Goal: Transaction & Acquisition: Purchase product/service

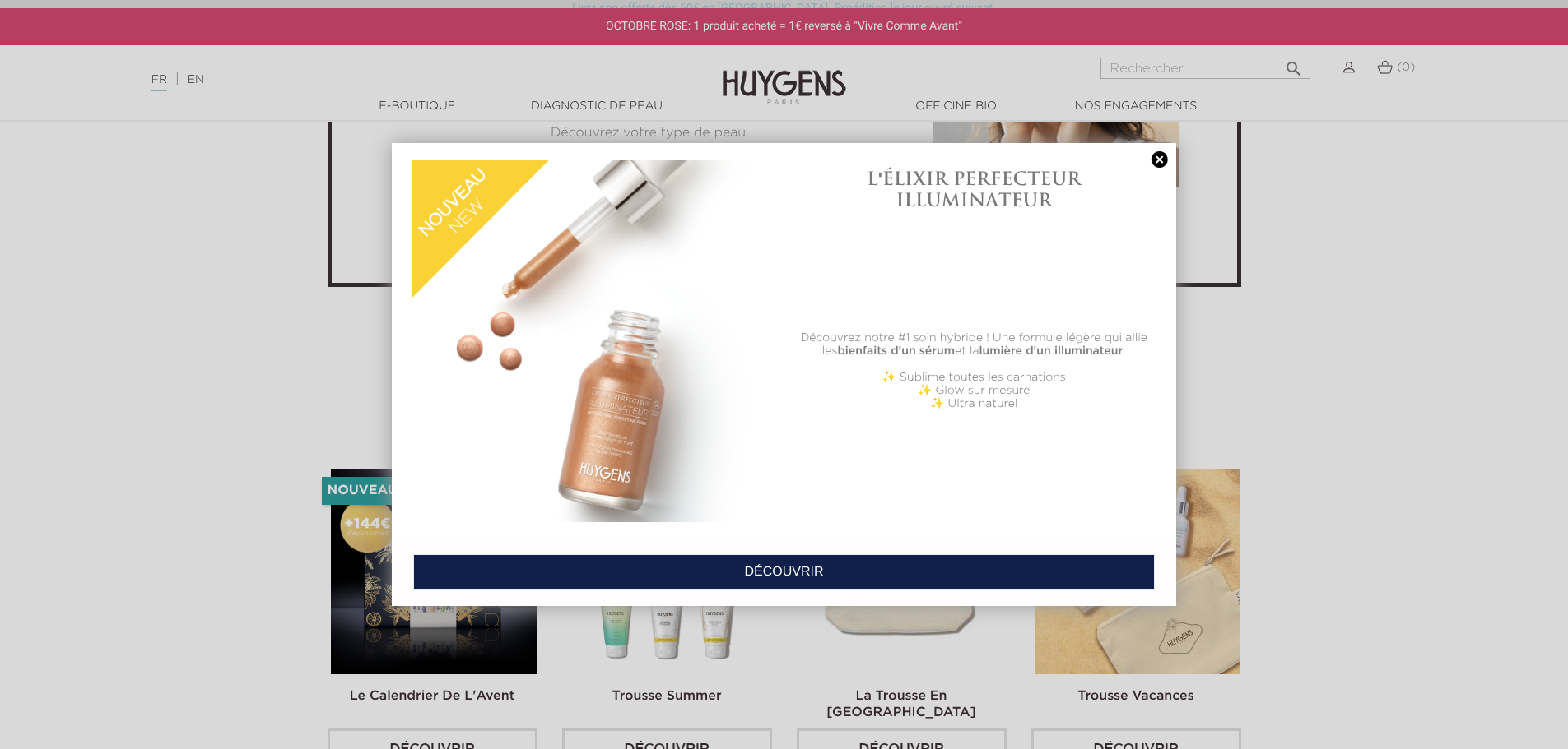
scroll to position [3537, 0]
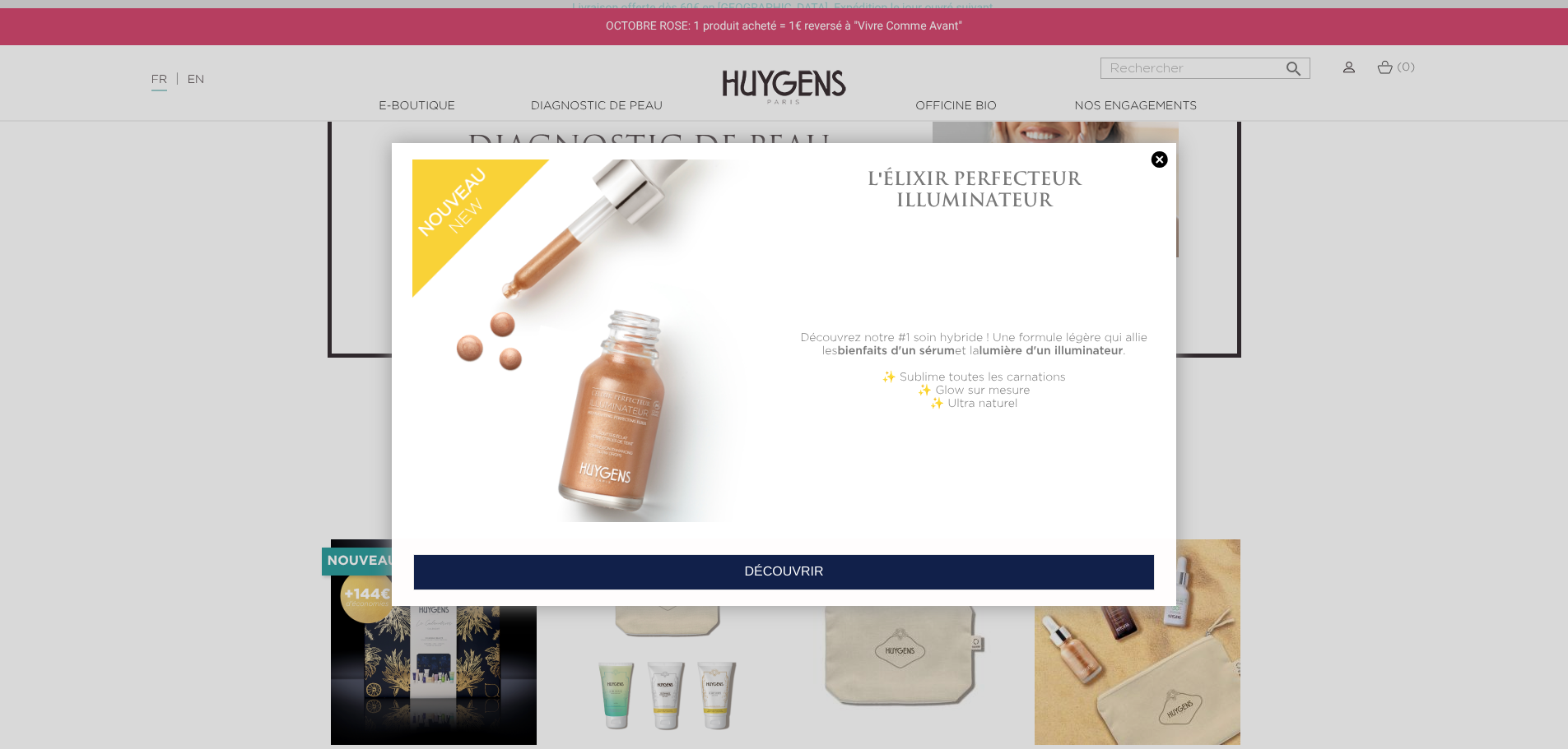
click at [1161, 158] on link at bounding box center [1160, 160] width 23 height 17
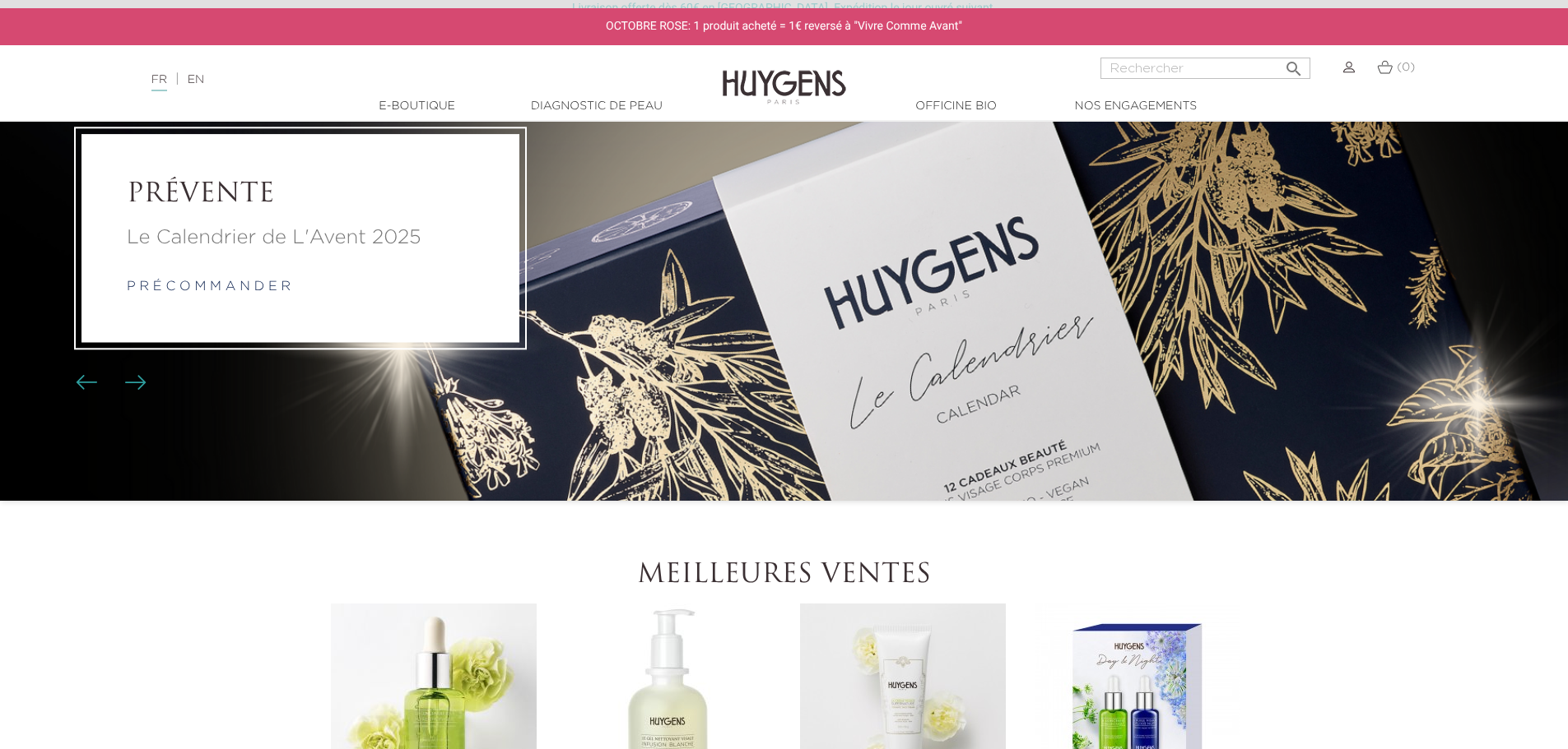
scroll to position [0, 0]
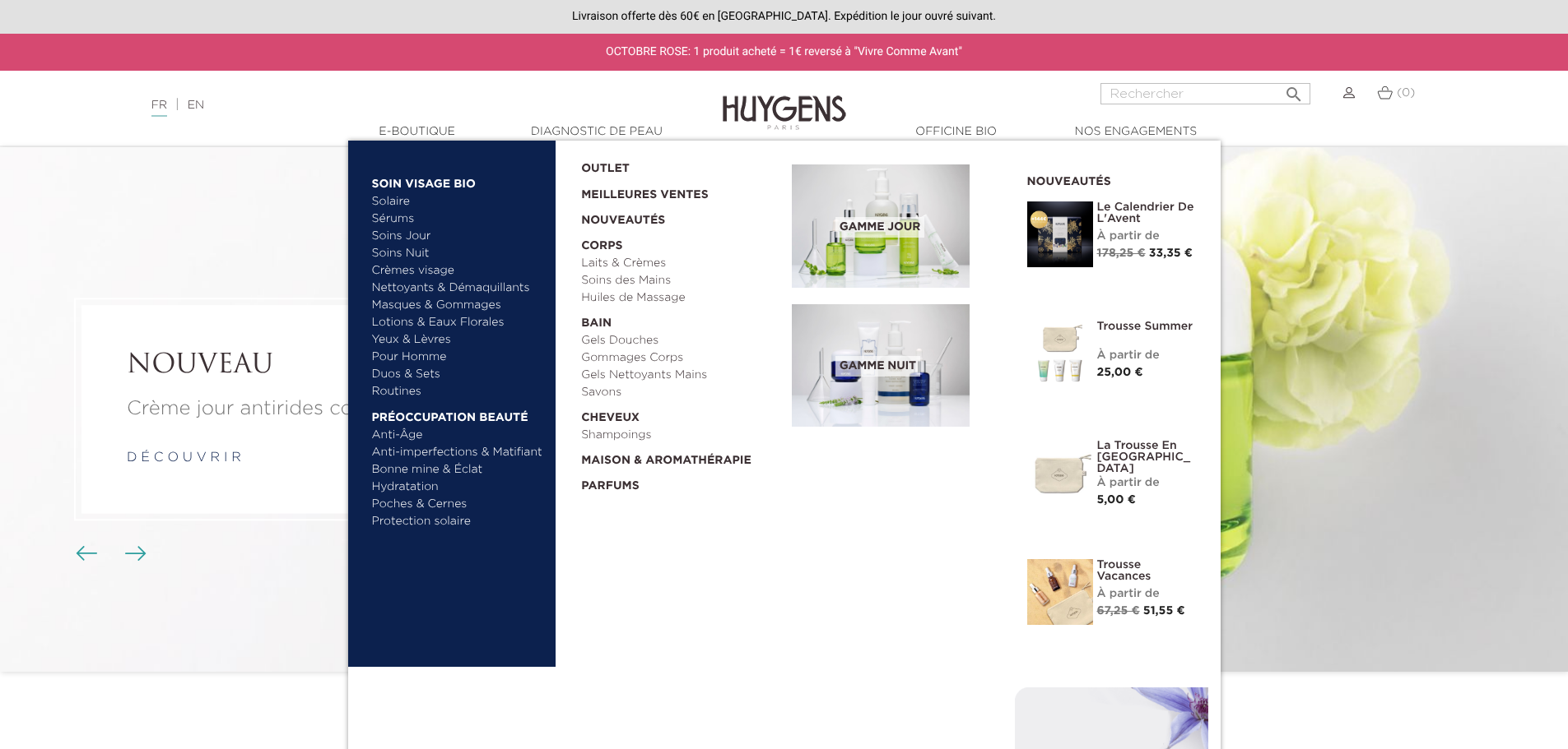
click at [411, 354] on link "Pour Homme" at bounding box center [458, 357] width 172 height 17
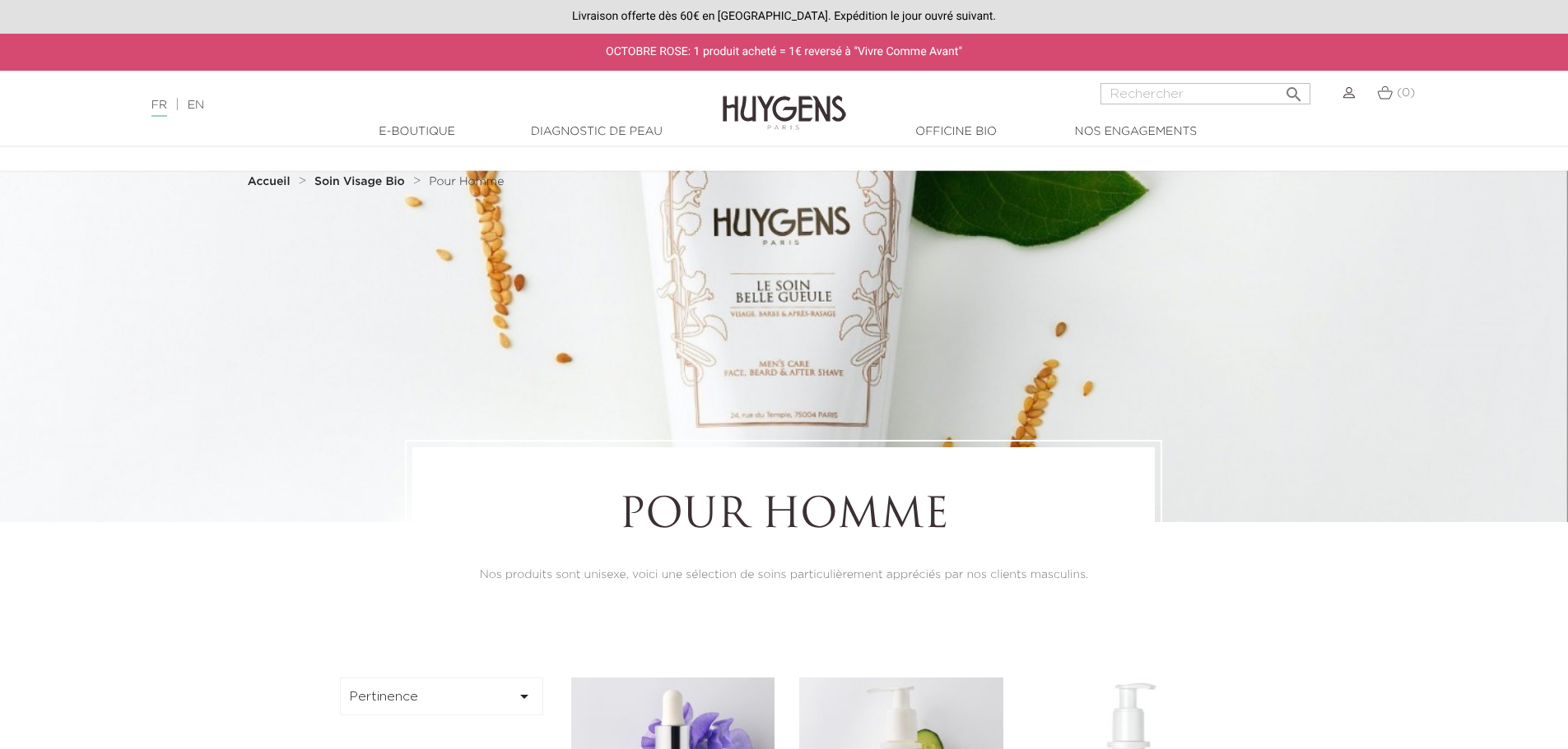
click at [1198, 91] on input "Rechercher" at bounding box center [1205, 94] width 210 height 21
type input "le soins belle gueule"
click at [1278, 78] on button " Rechercher" at bounding box center [1293, 89] width 30 height 22
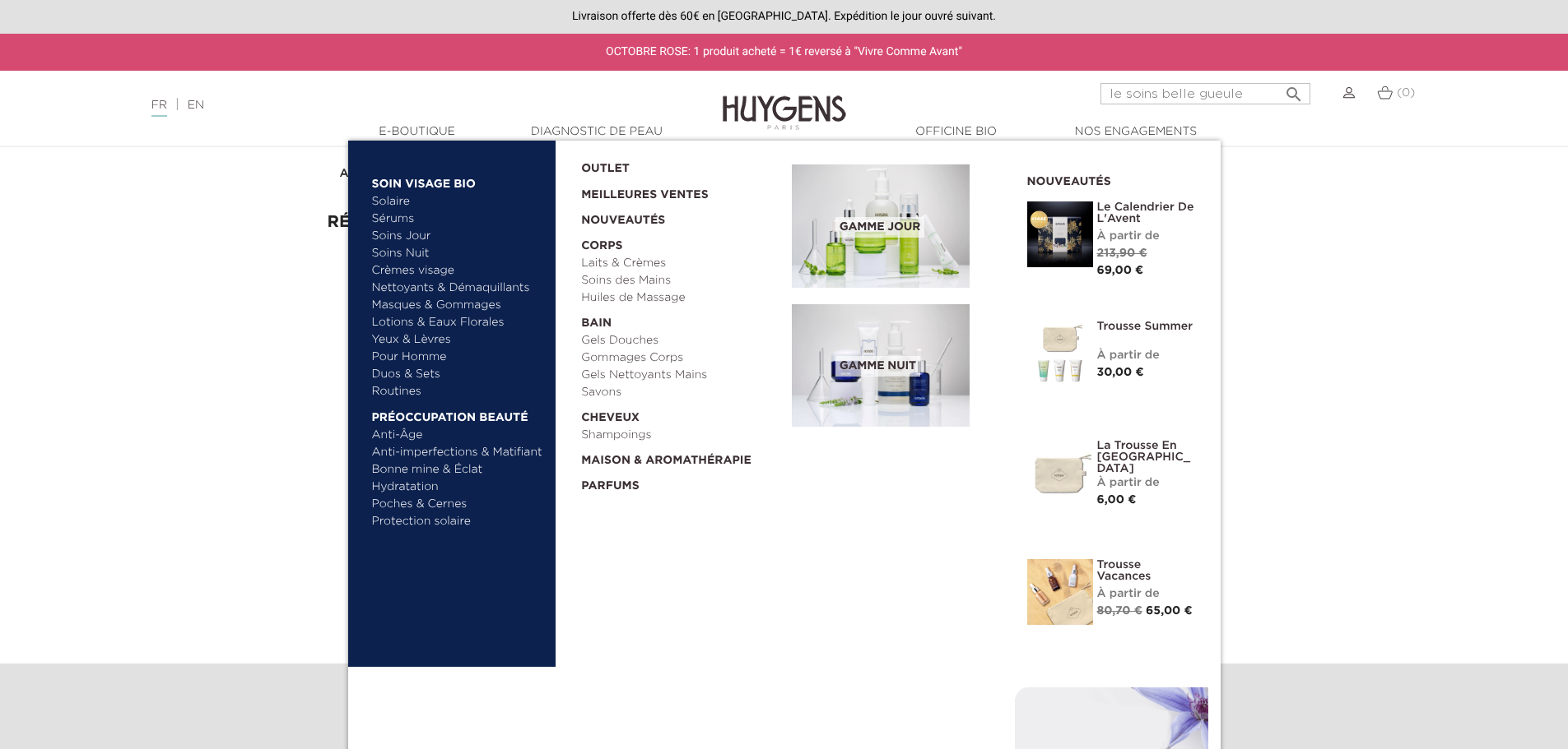
click at [400, 355] on link "Pour Homme" at bounding box center [458, 357] width 172 height 17
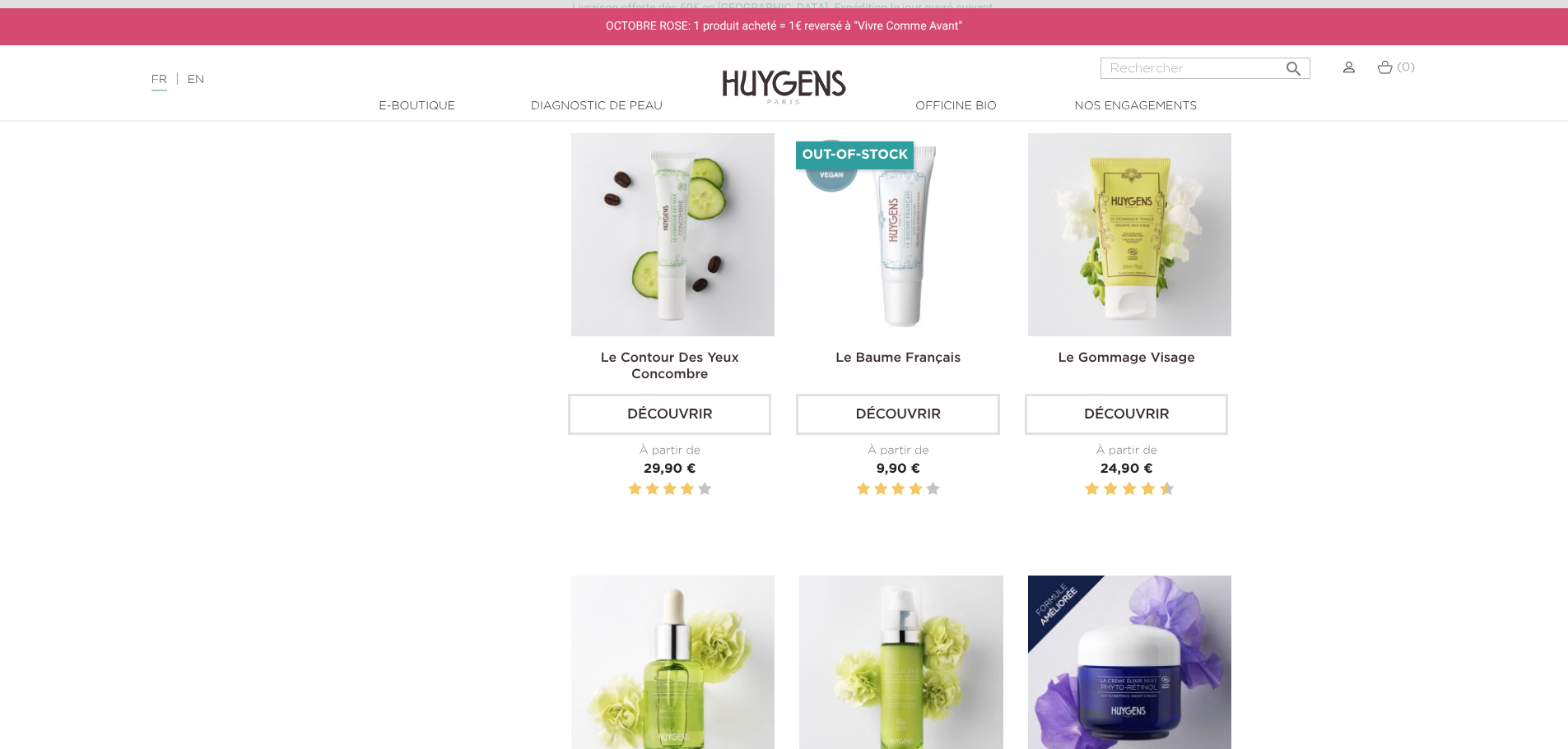
scroll to position [905, 0]
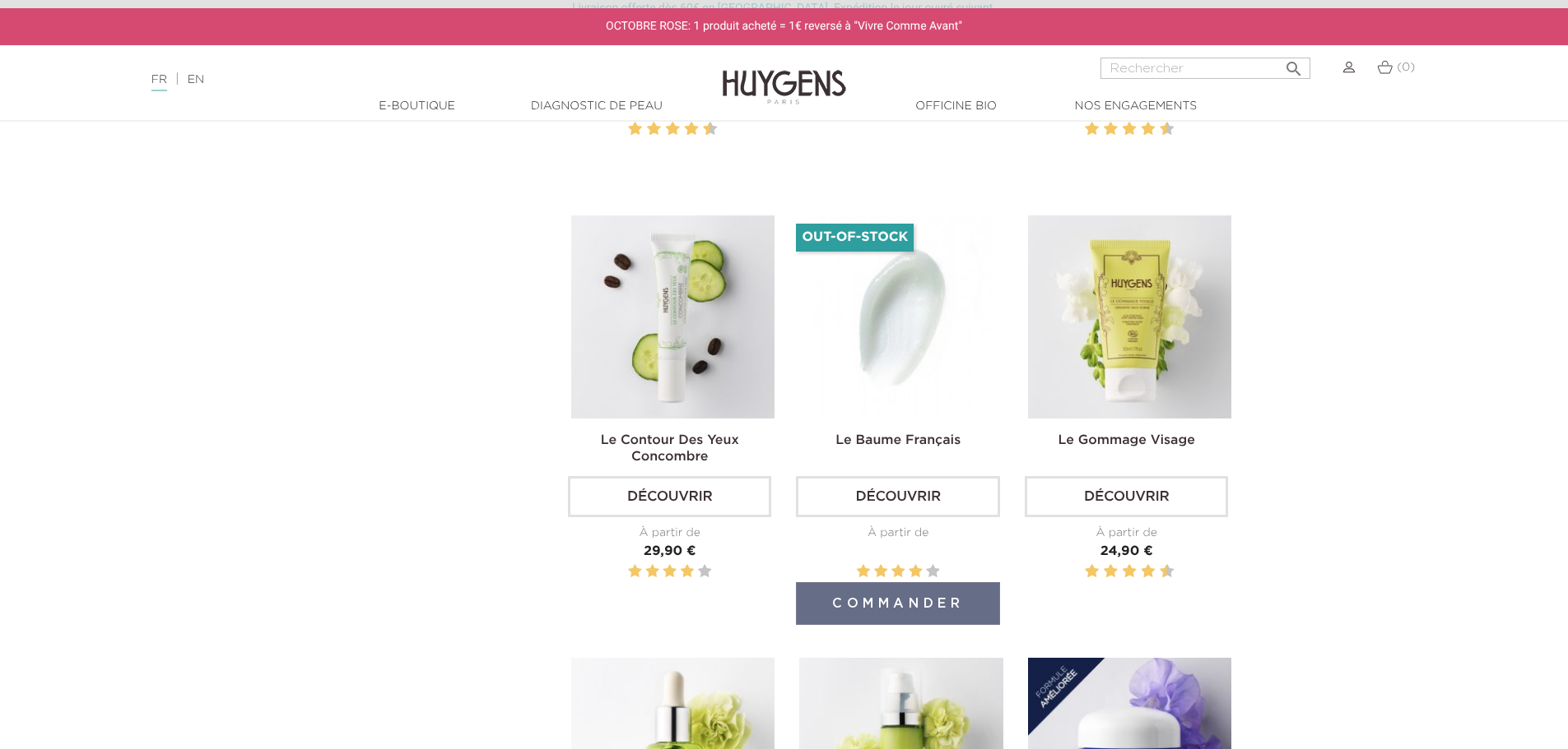
click at [928, 362] on img at bounding box center [901, 317] width 204 height 204
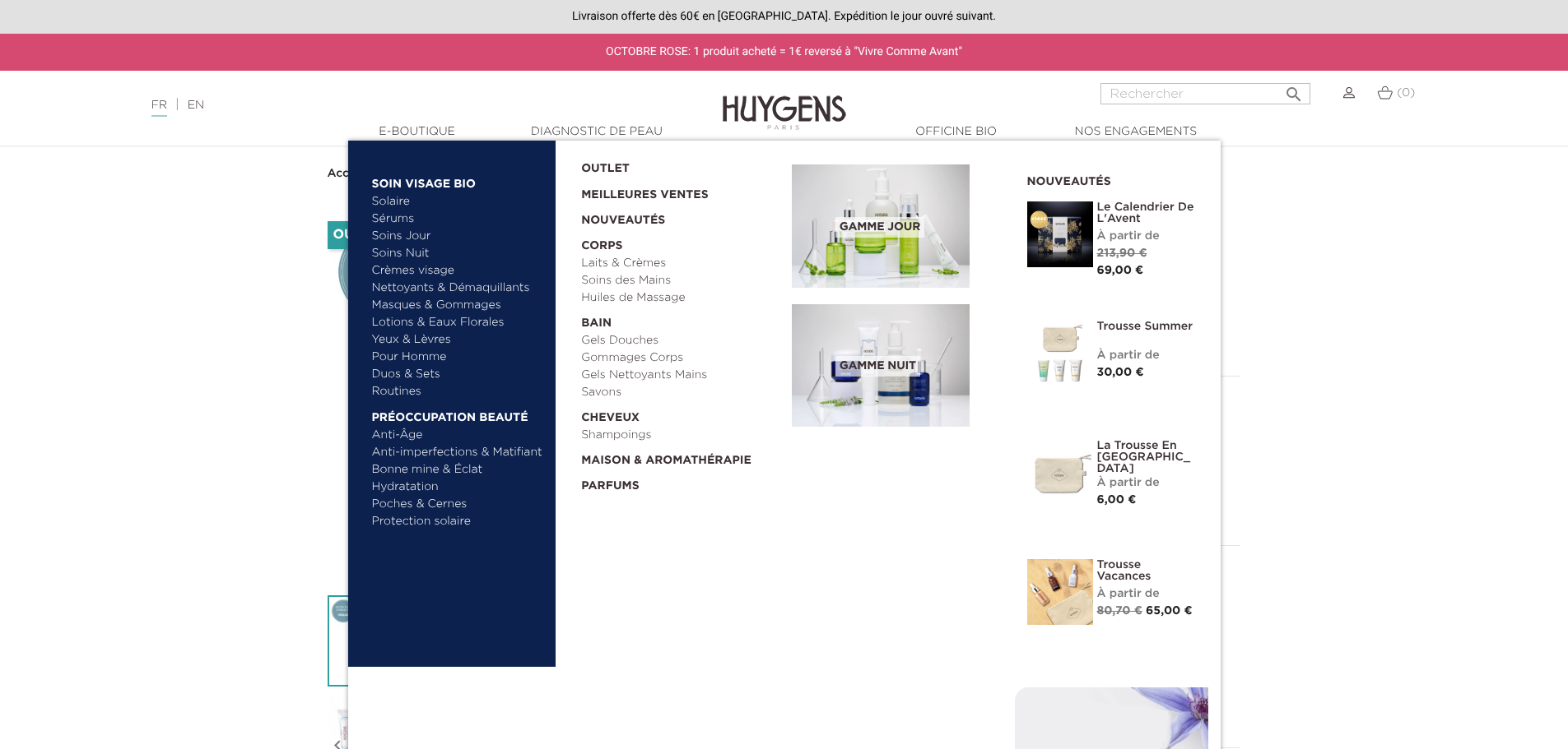
click at [400, 270] on link "Crèmes visage" at bounding box center [458, 271] width 172 height 17
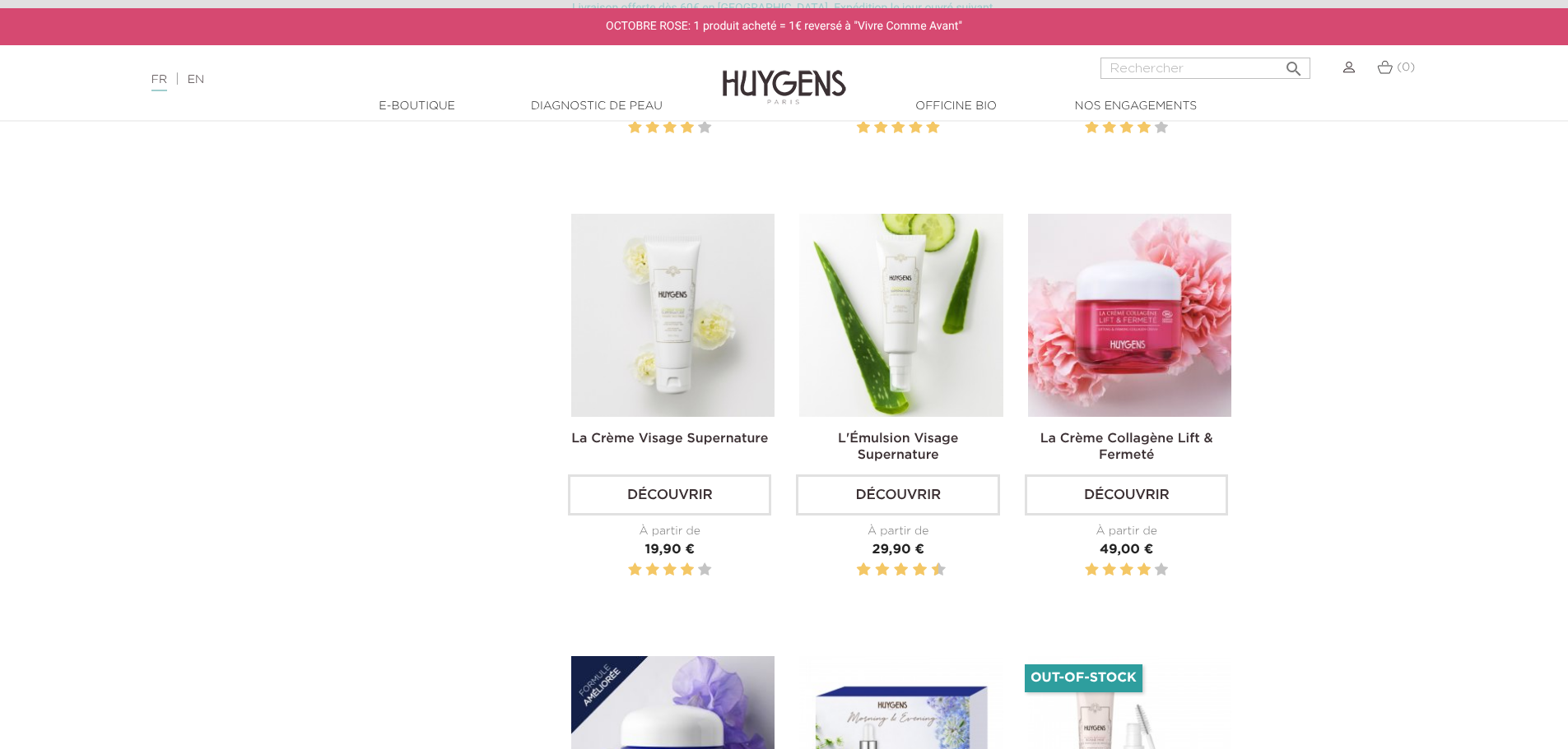
scroll to position [905, 0]
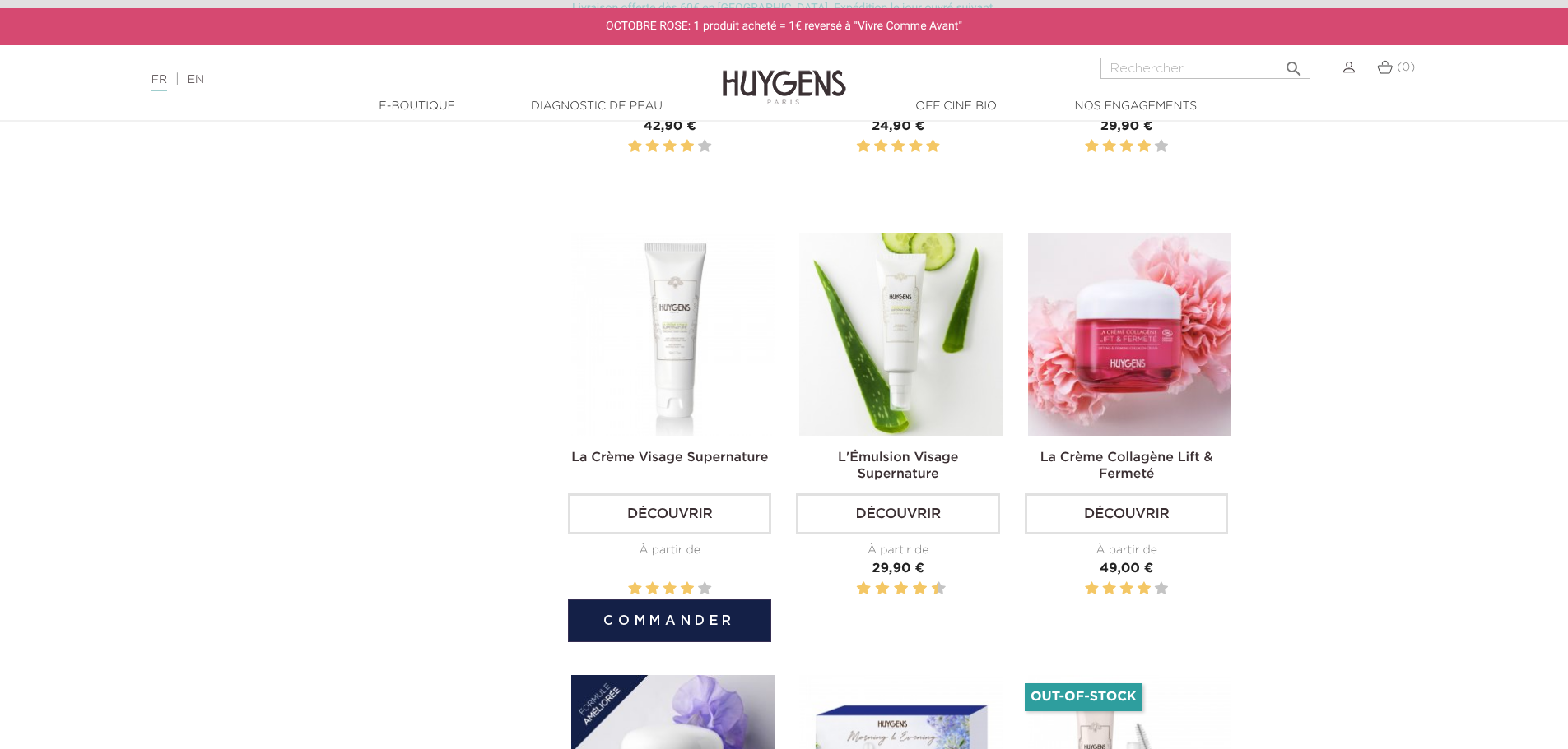
click at [727, 402] on img at bounding box center [673, 334] width 204 height 204
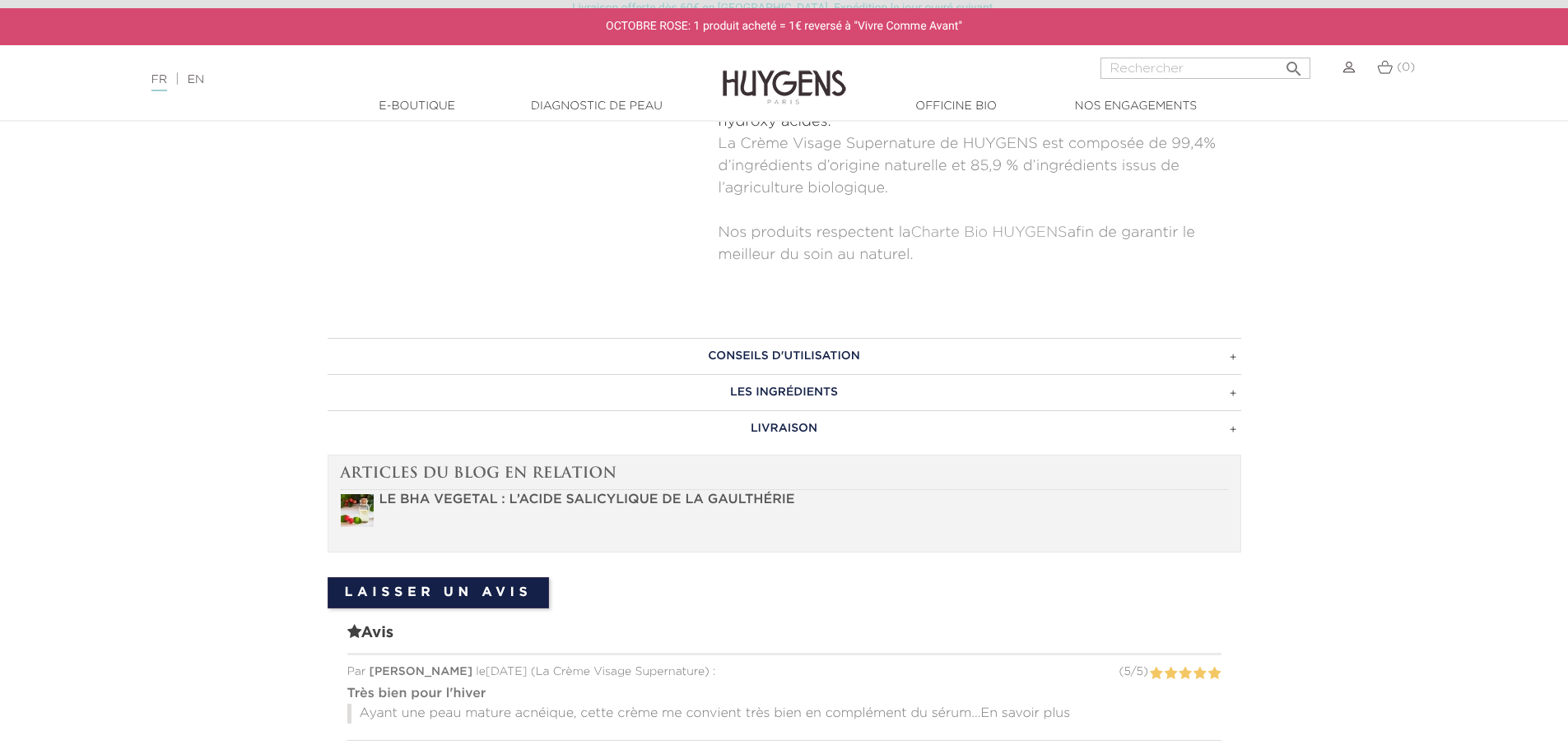
scroll to position [905, 0]
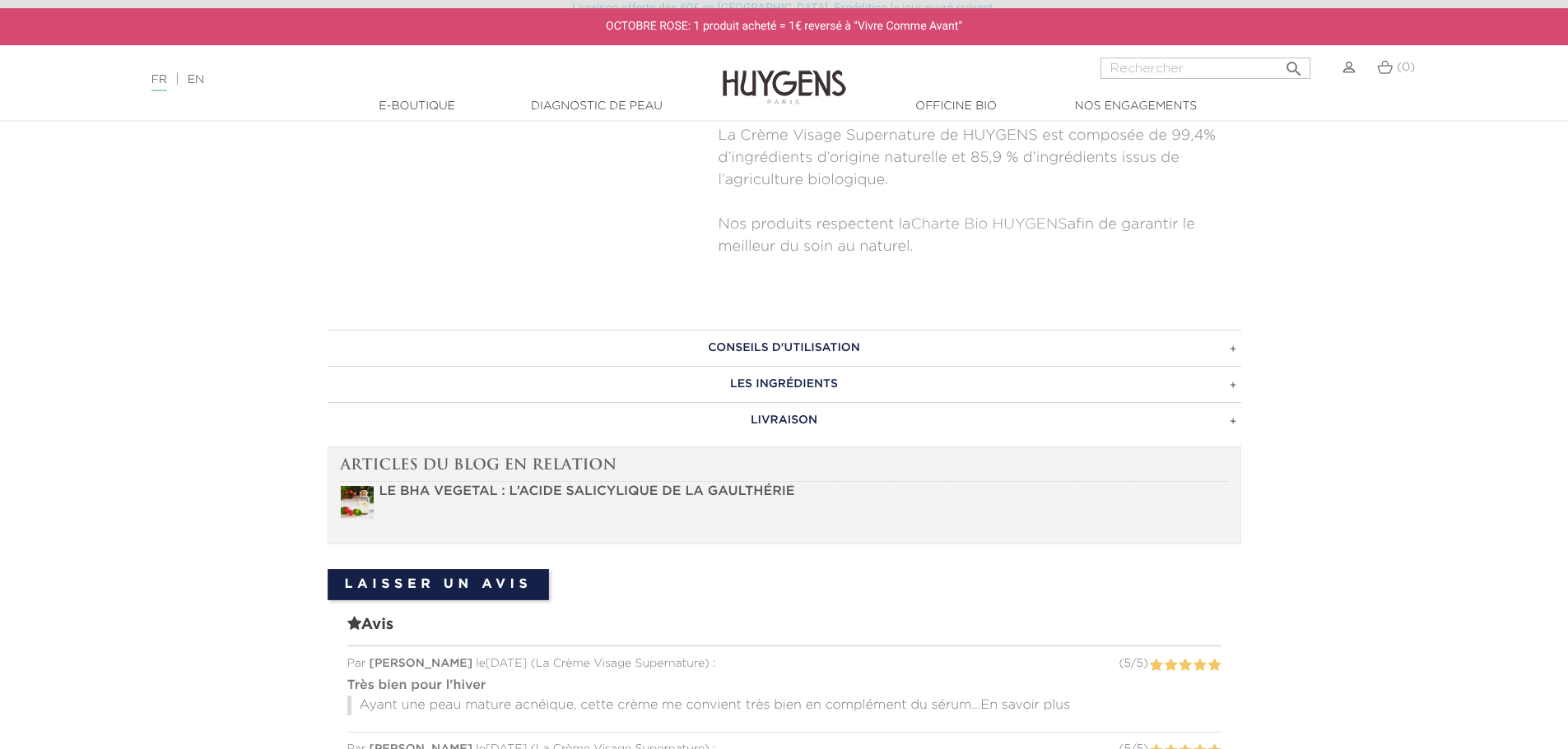
click at [1228, 348] on h3 "CONSEILS D'UTILISATION" at bounding box center [784, 348] width 913 height 37
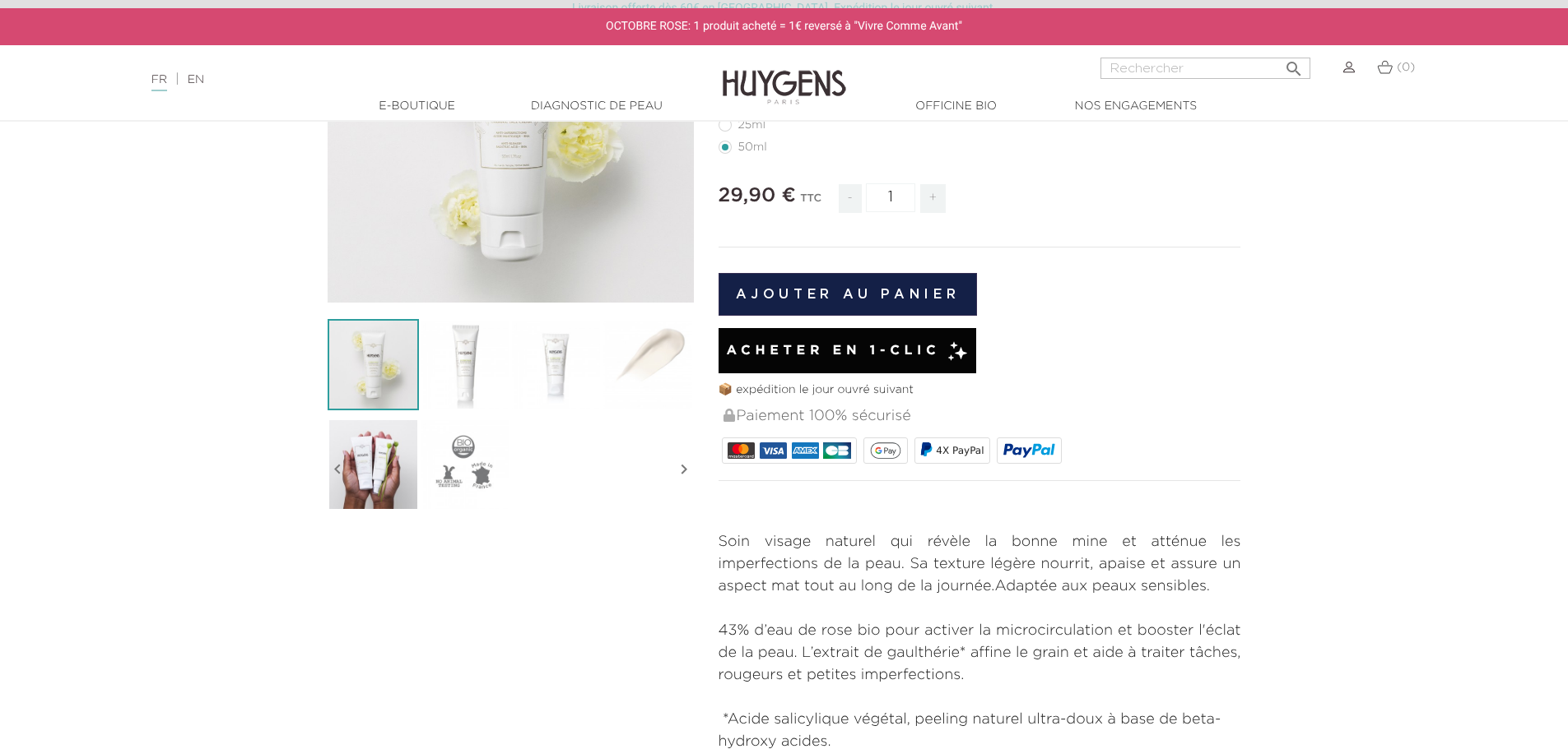
scroll to position [247, 0]
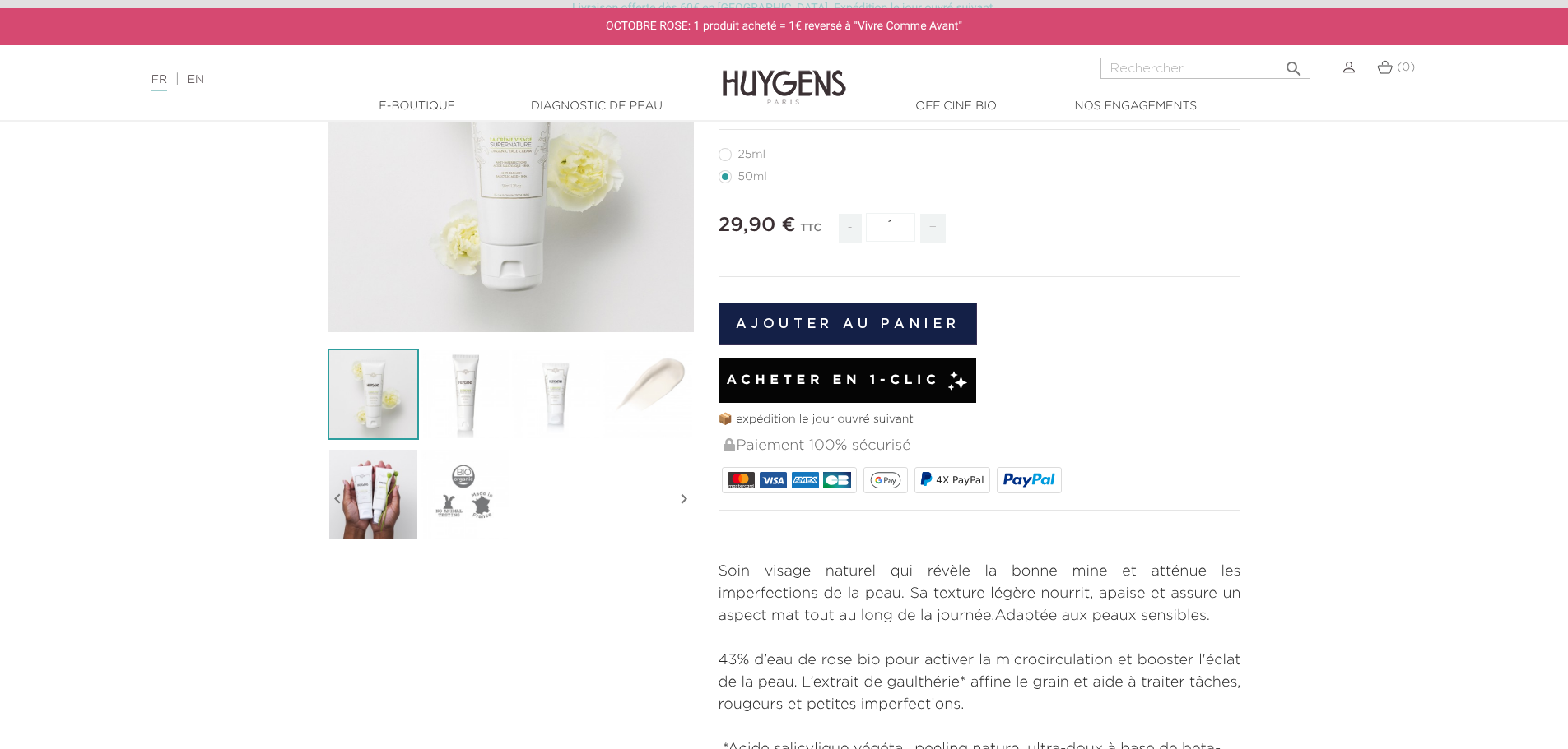
click at [475, 416] on img at bounding box center [464, 394] width 92 height 92
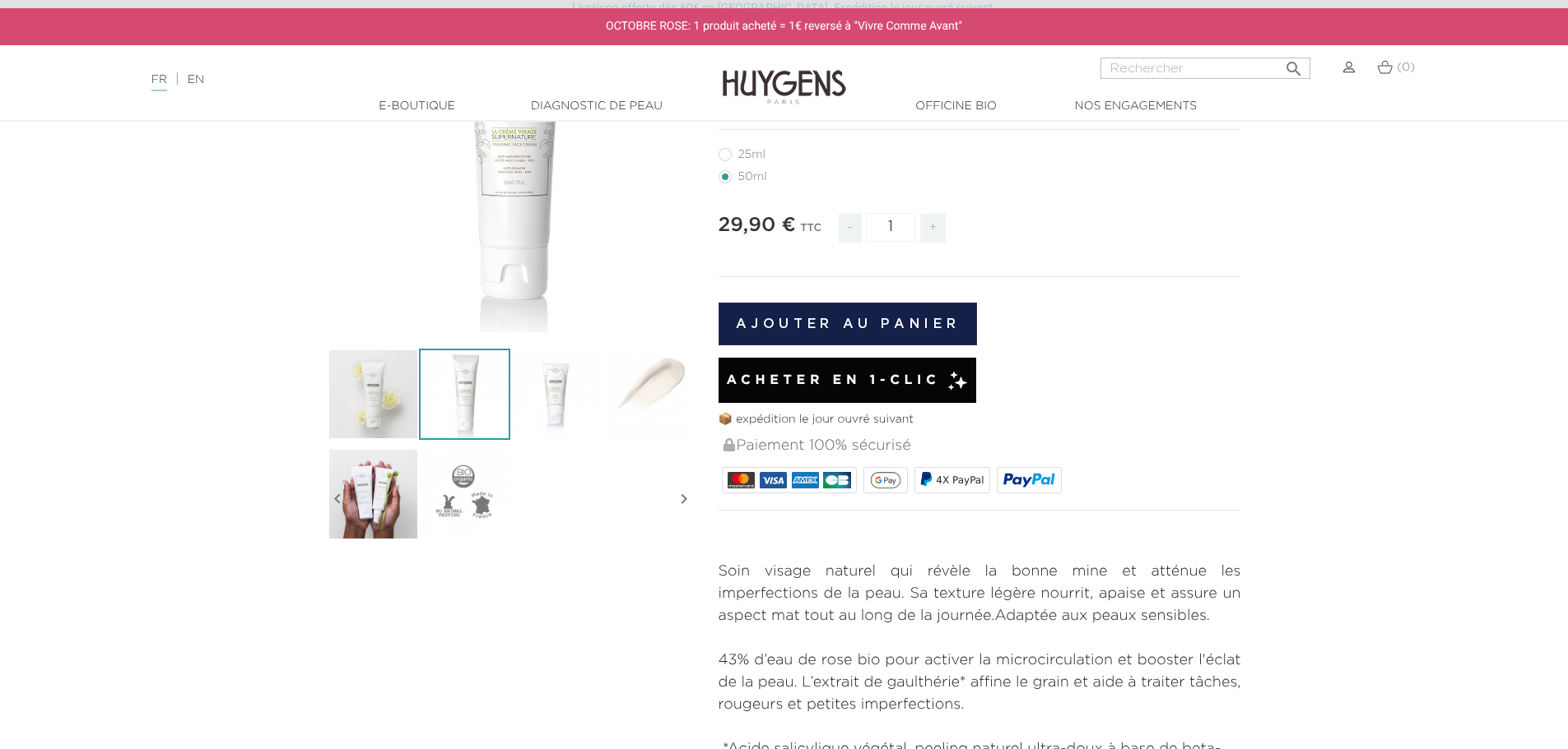
click at [532, 409] on img at bounding box center [555, 394] width 92 height 92
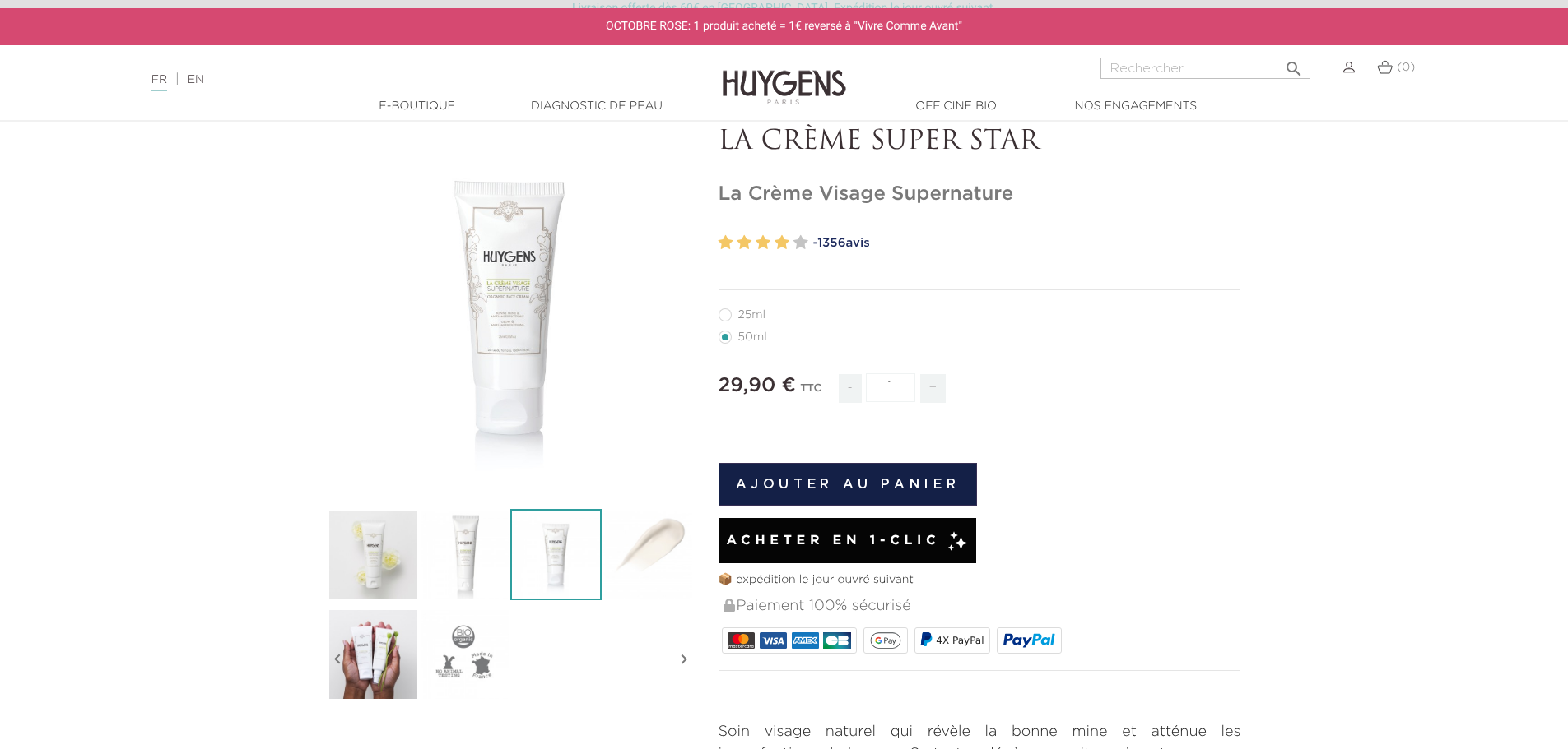
scroll to position [82, 0]
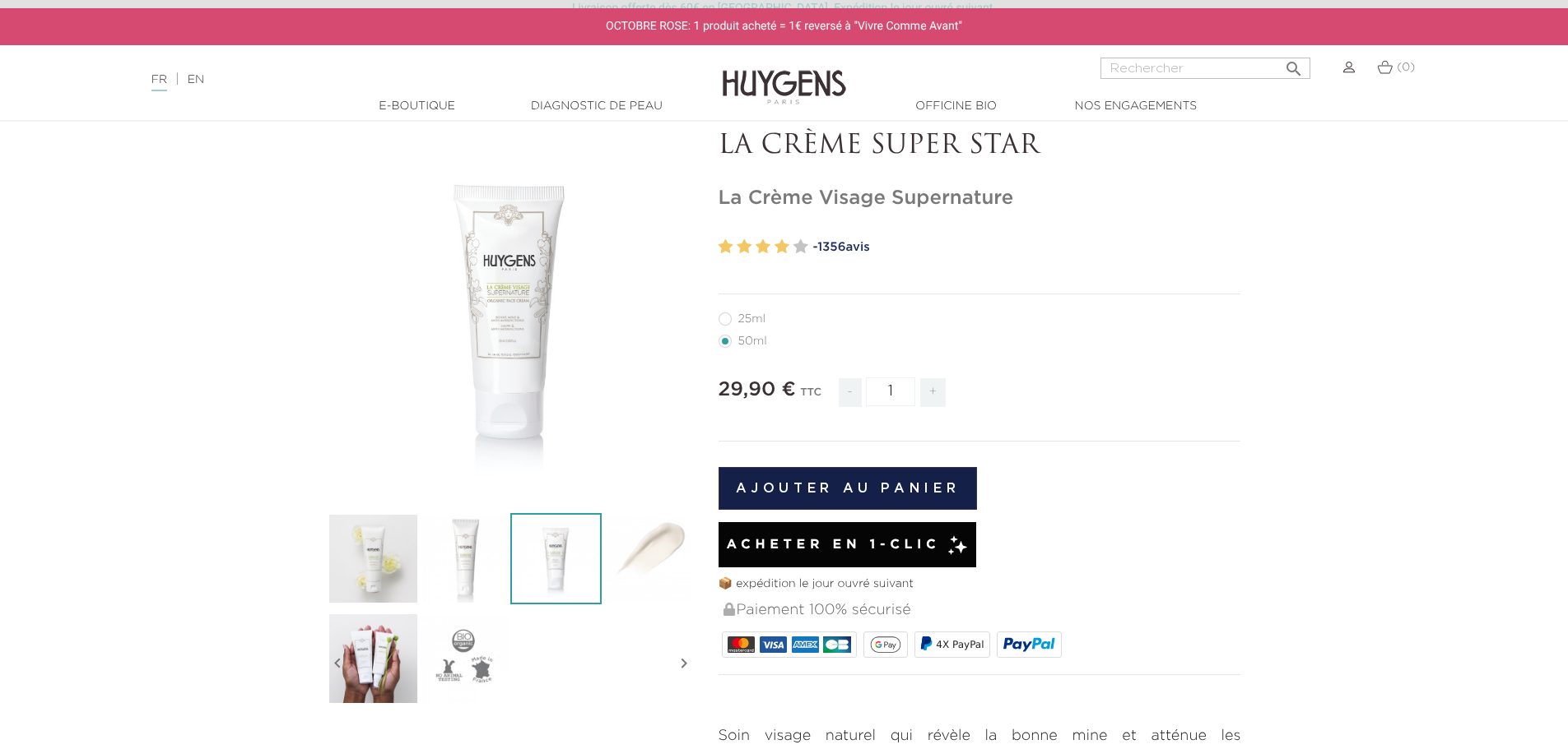
click at [365, 673] on img at bounding box center [373, 658] width 92 height 92
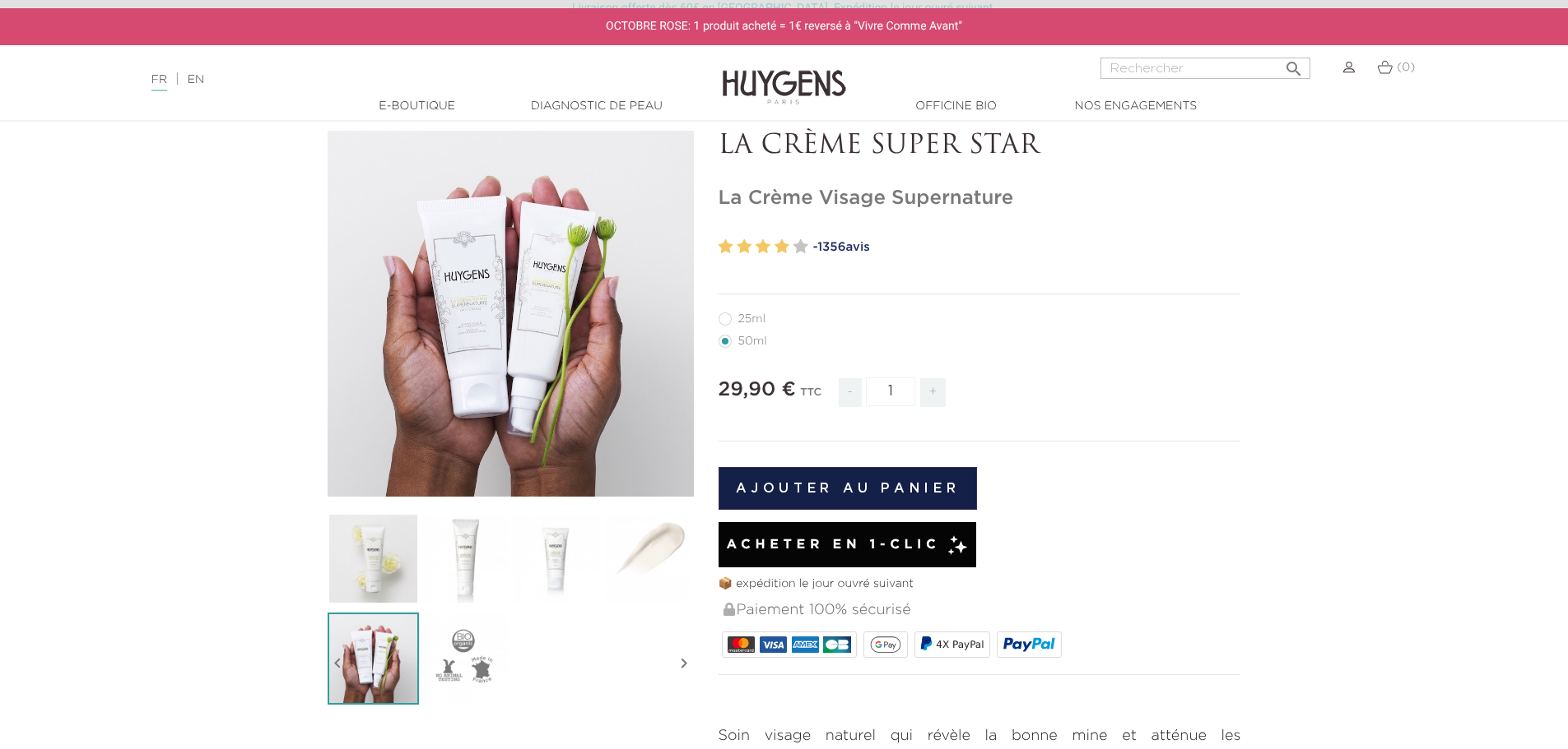
click at [364, 574] on img at bounding box center [373, 559] width 92 height 92
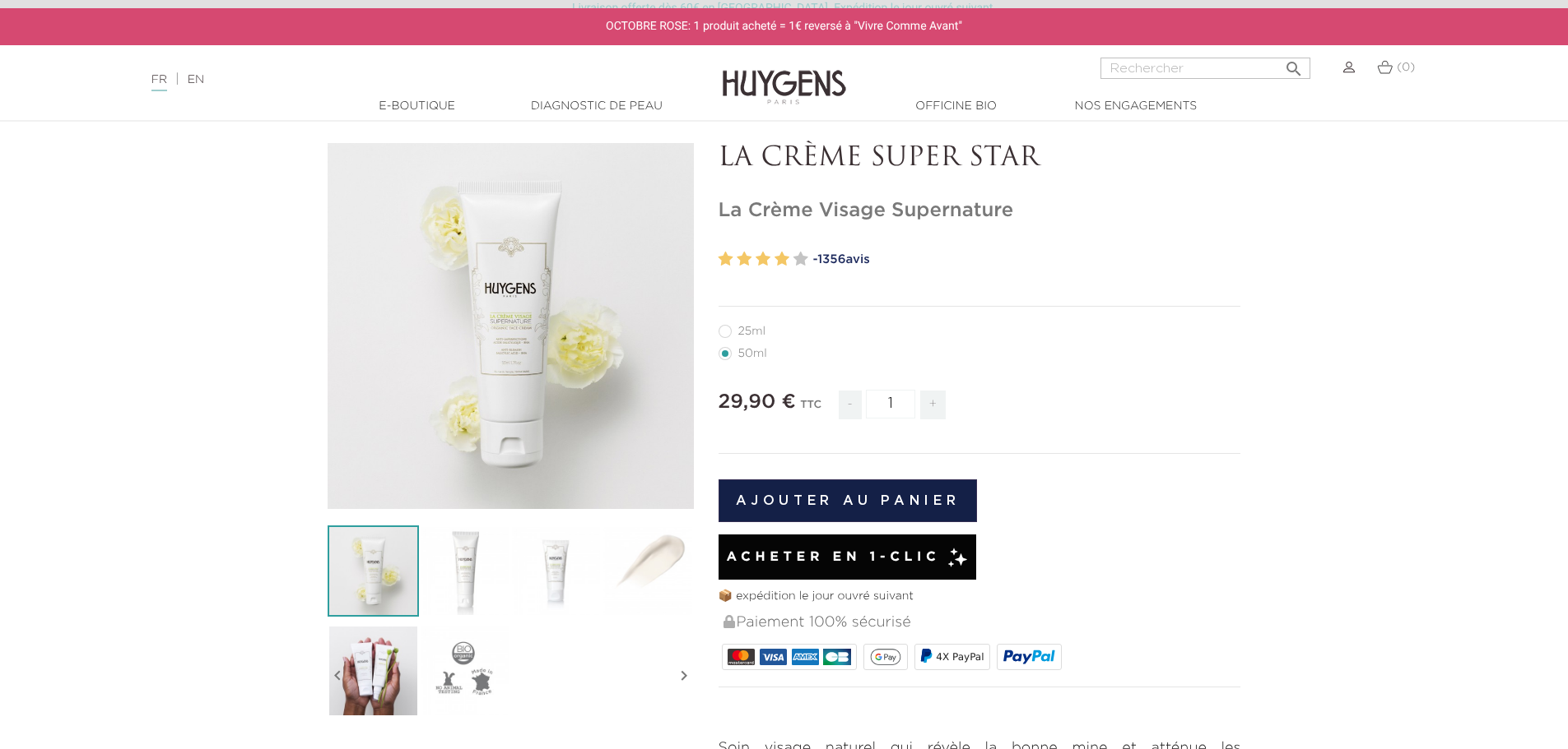
scroll to position [0, 0]
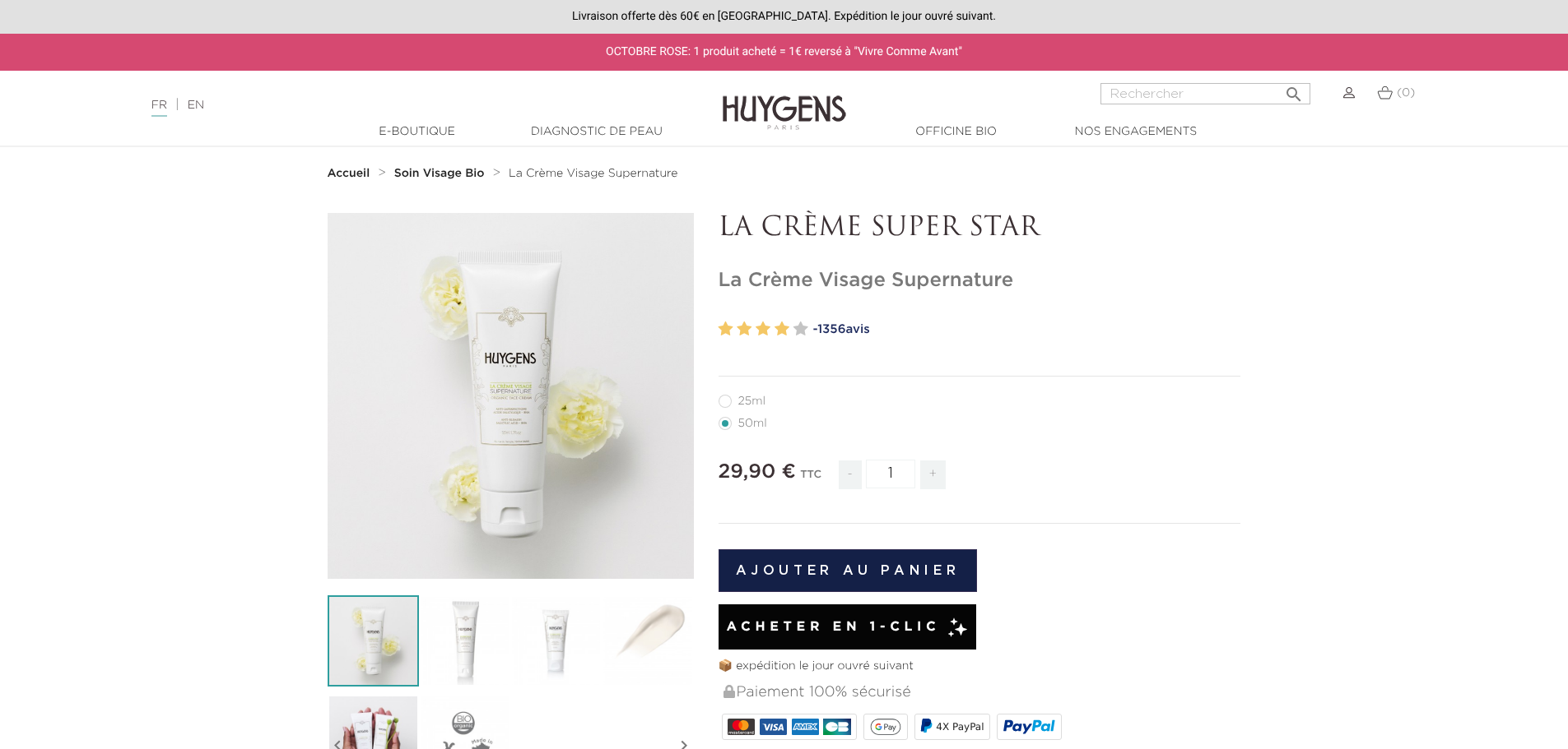
click at [854, 574] on button "Ajouter au panier" at bounding box center [848, 570] width 259 height 42
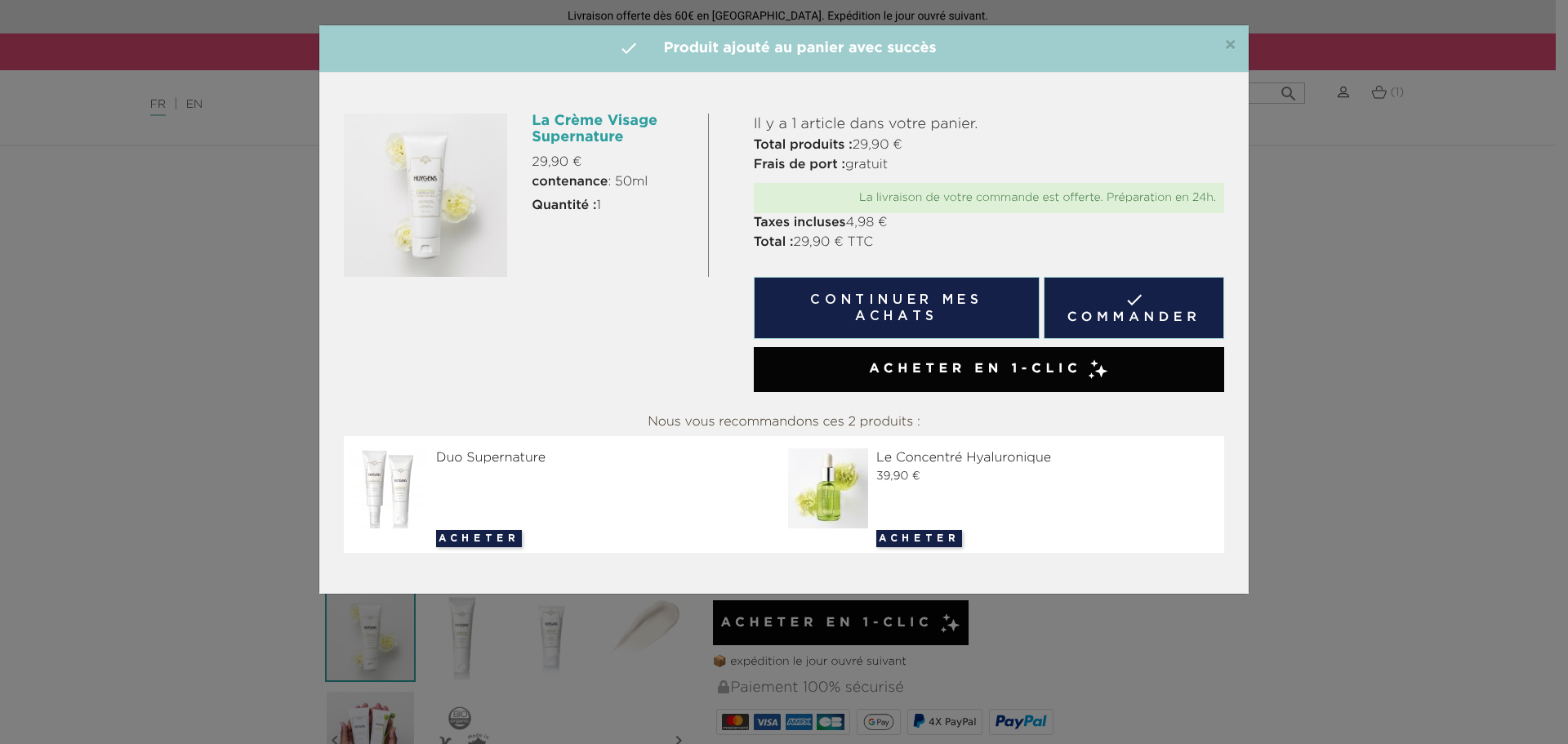
click at [977, 309] on button "Continuer mes achats" at bounding box center [897, 308] width 286 height 62
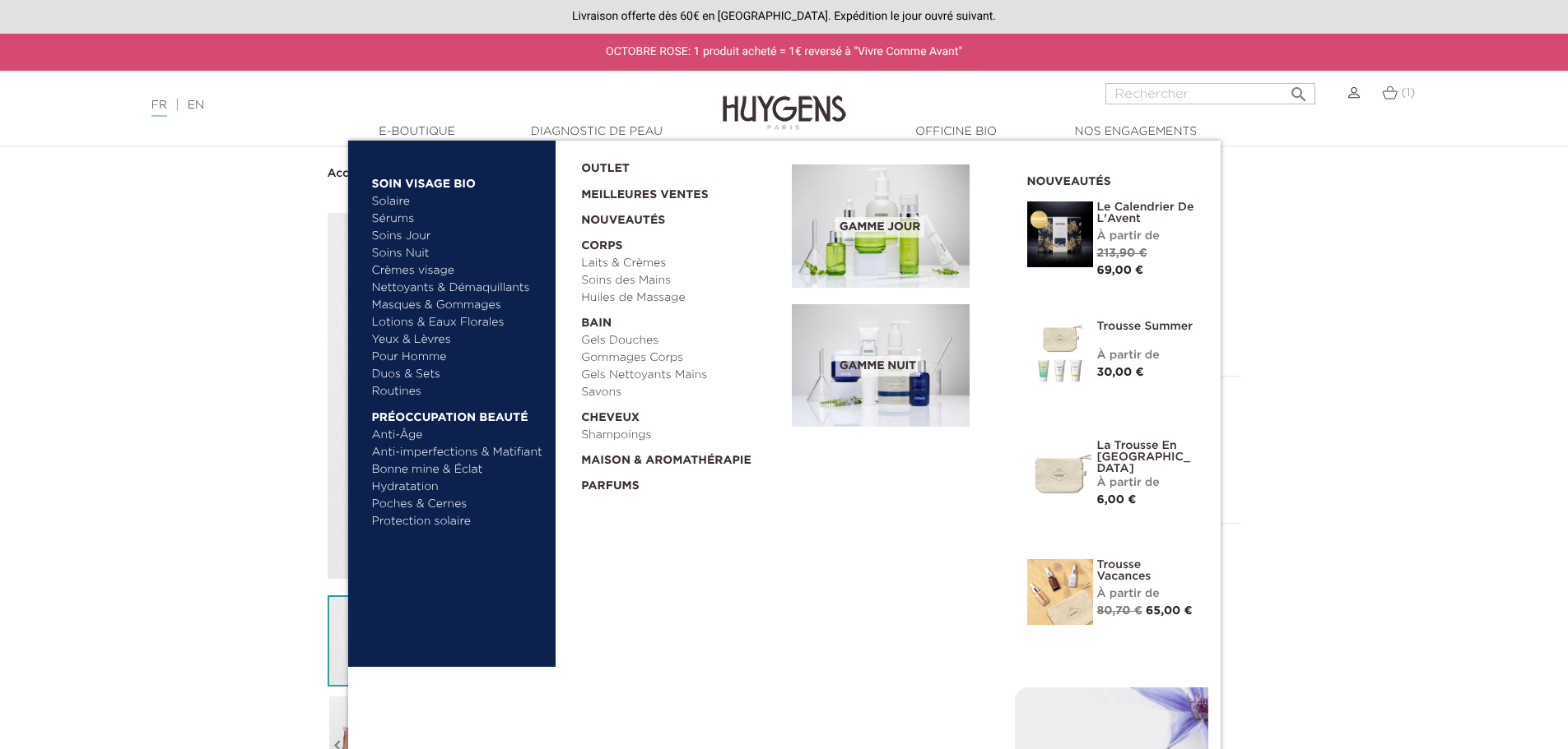
click at [397, 250] on link "Soins Nuit" at bounding box center [450, 254] width 157 height 17
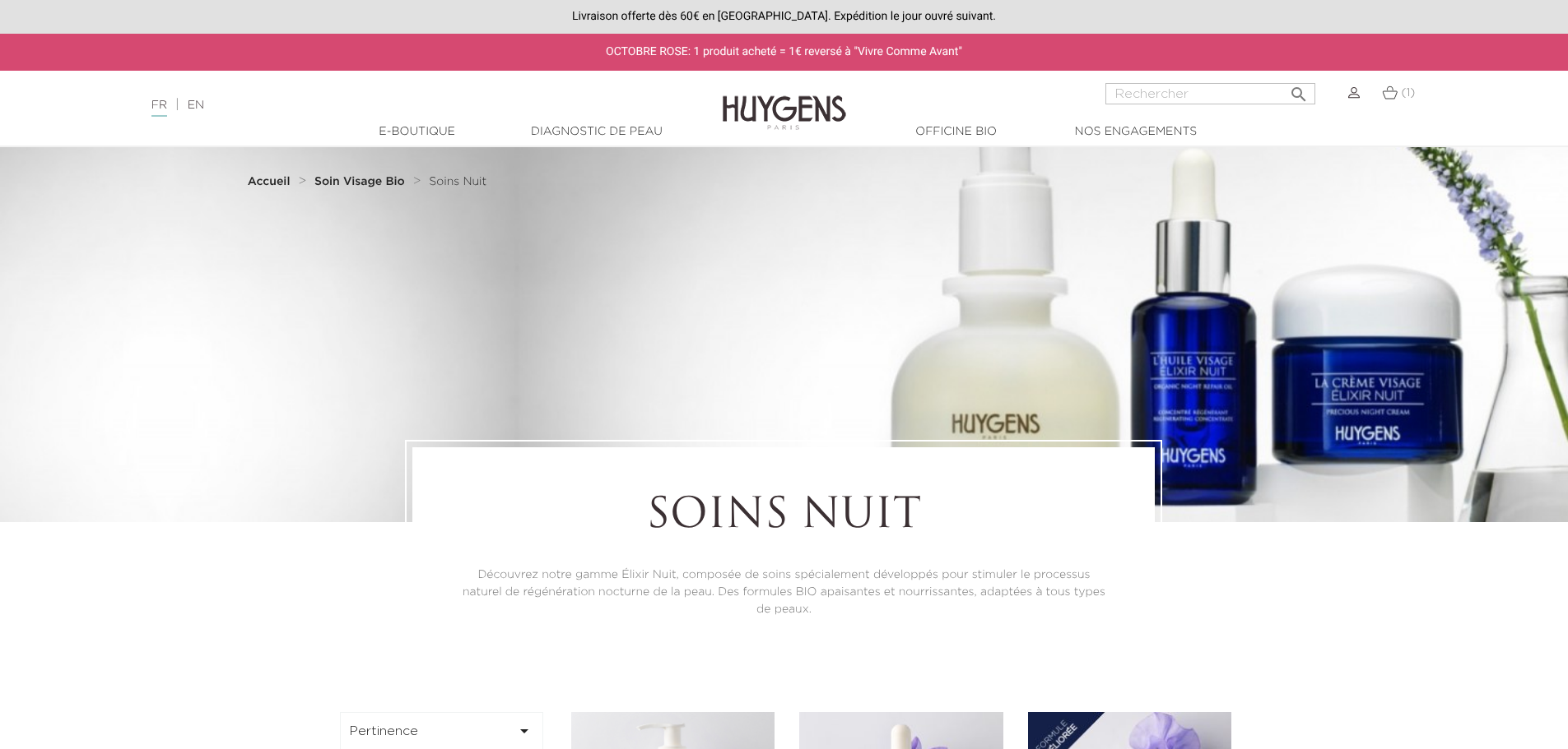
click at [1394, 93] on img at bounding box center [1389, 93] width 15 height 14
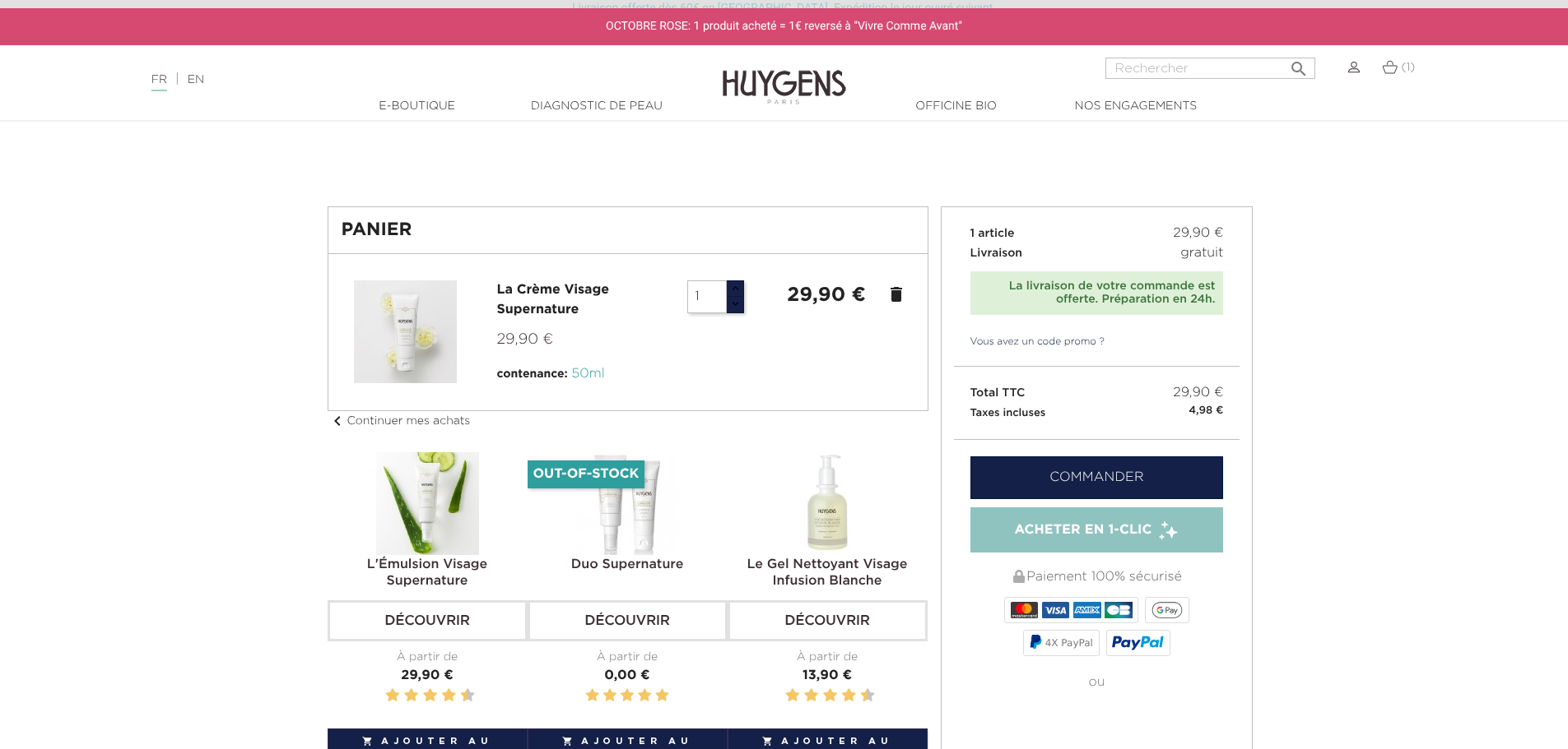
scroll to position [82, 0]
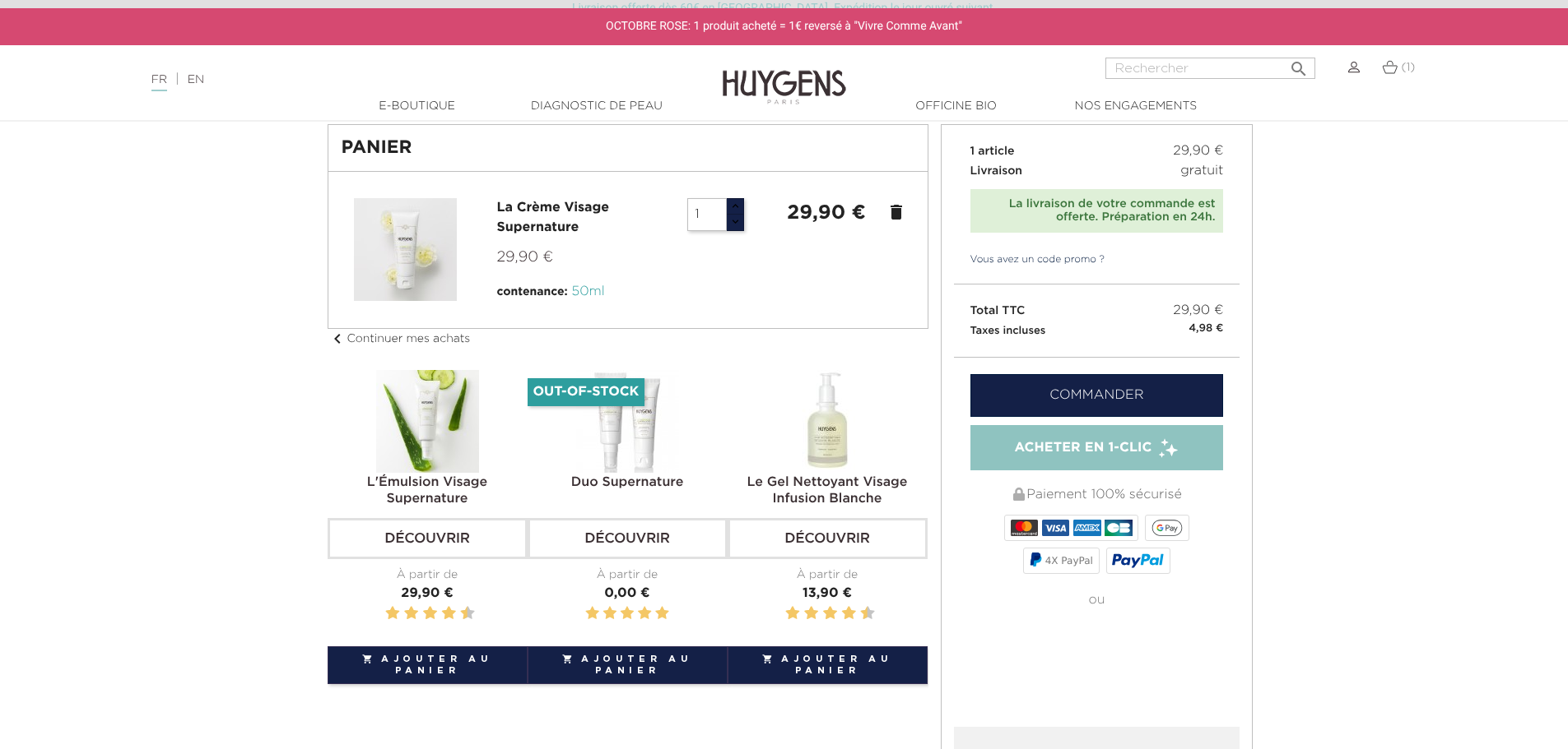
click at [1166, 394] on link "Commander" at bounding box center [1097, 396] width 254 height 42
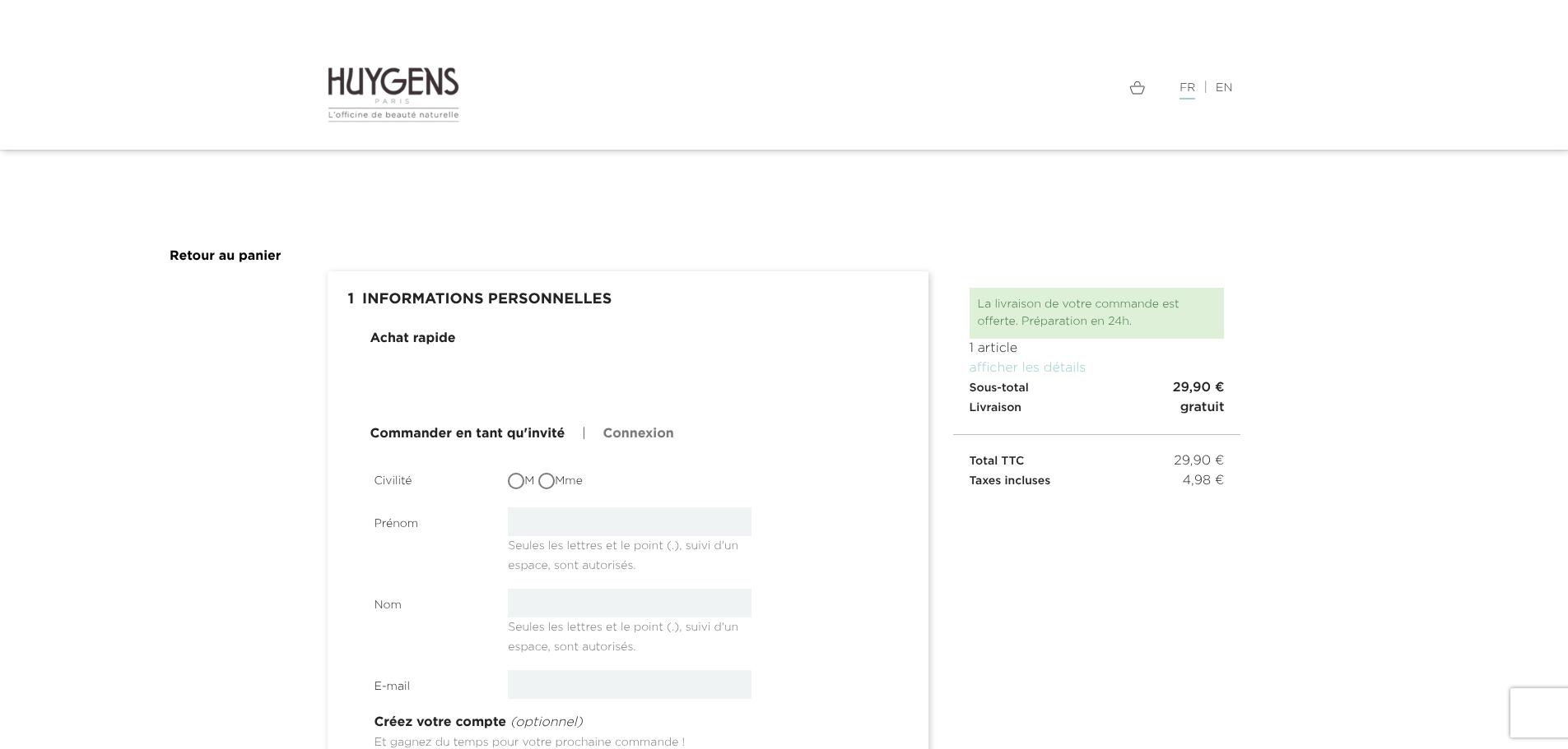
click at [513, 485] on input "M" at bounding box center [518, 483] width 16 height 16
radio input "true"
click at [533, 522] on input "text" at bounding box center [630, 522] width 243 height 29
click at [550, 521] on input "[PERSON_NAME]" at bounding box center [630, 522] width 243 height 29
type input "[PERSON_NAME]"
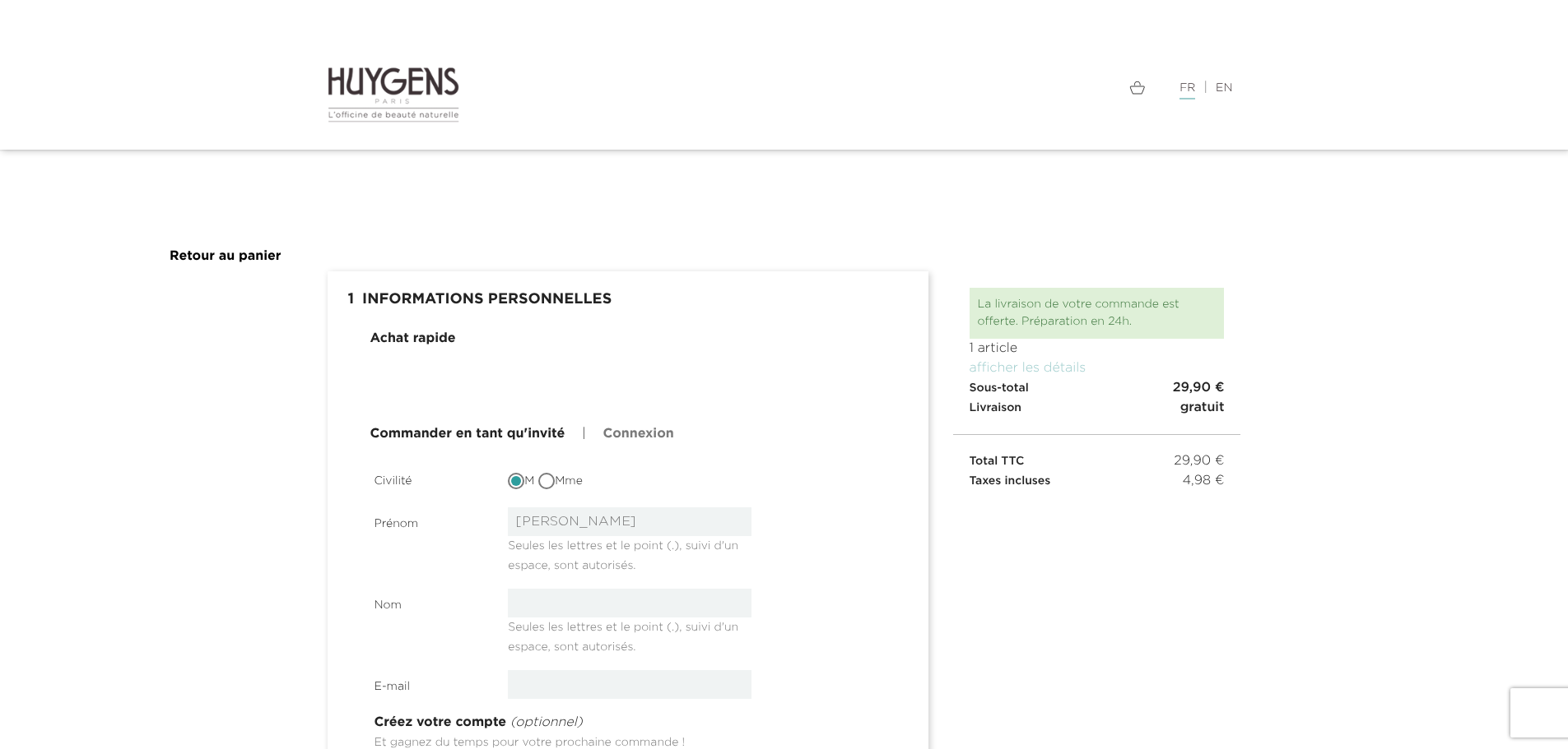
click at [576, 604] on input "text" at bounding box center [630, 603] width 243 height 29
type input "[PERSON_NAME]"
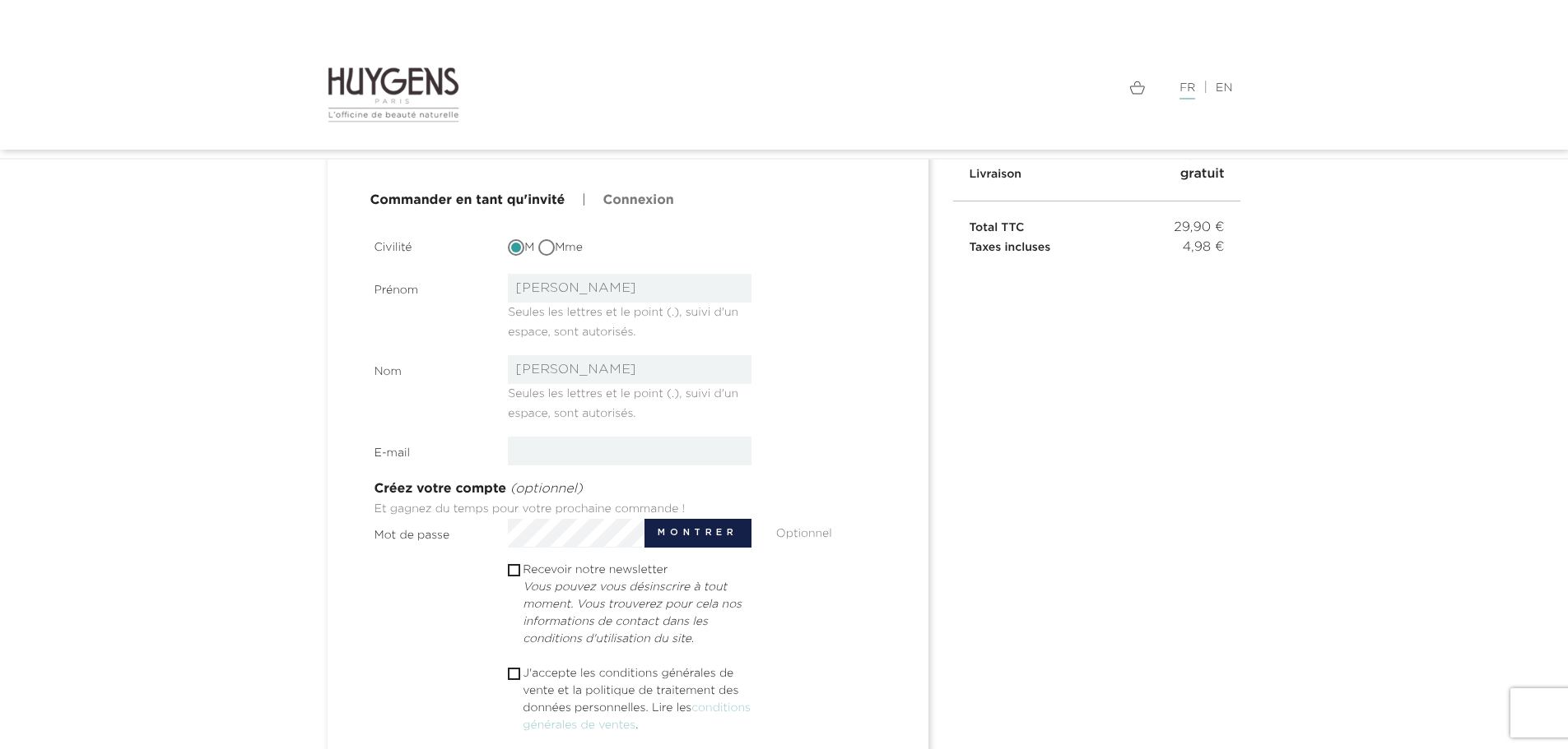
scroll to position [329, 0]
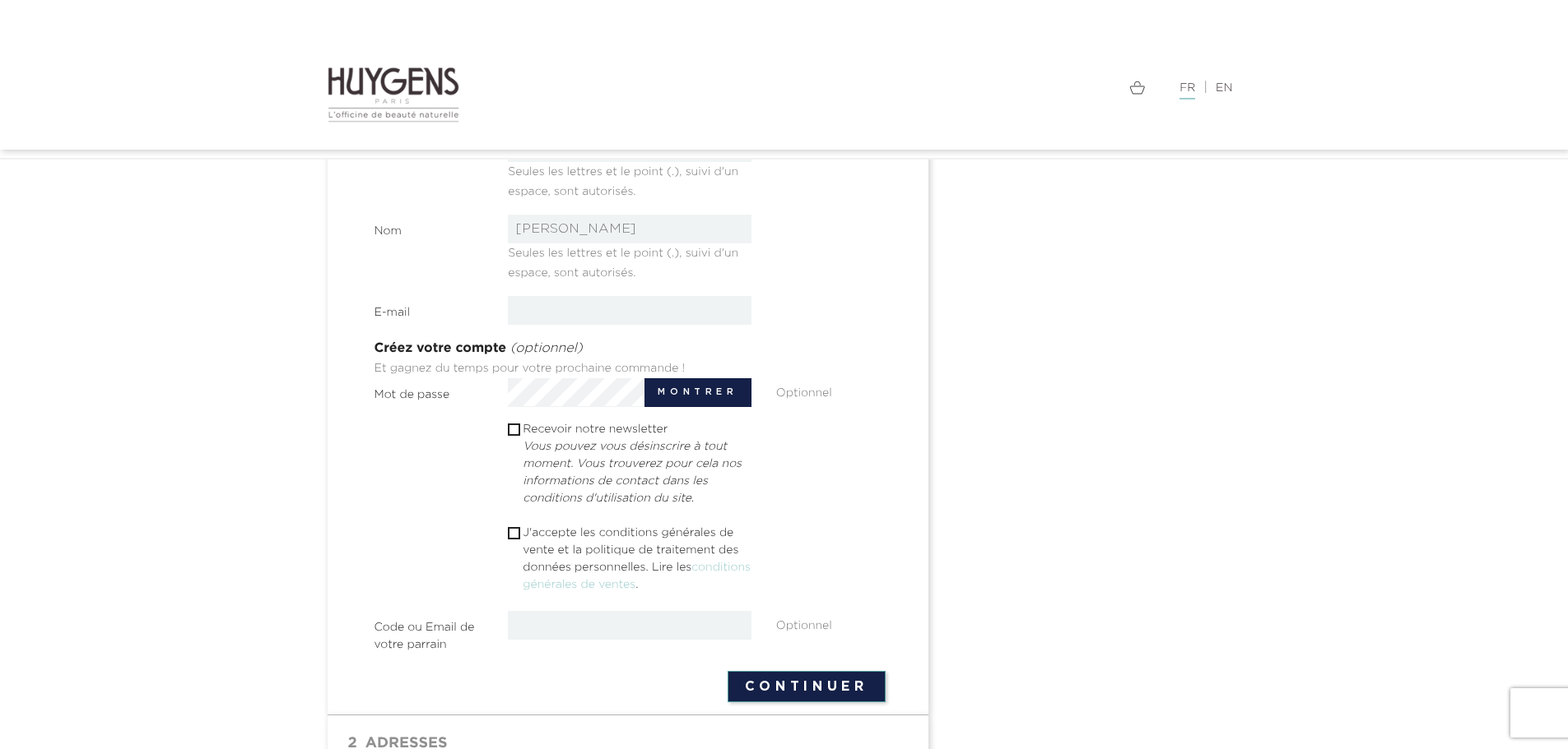
click at [568, 316] on input "email" at bounding box center [630, 311] width 243 height 29
type input "ringenbach.f1390@gmail.com"
click at [512, 535] on input "checkbox" at bounding box center [513, 533] width 11 height 11
checkbox input "true"
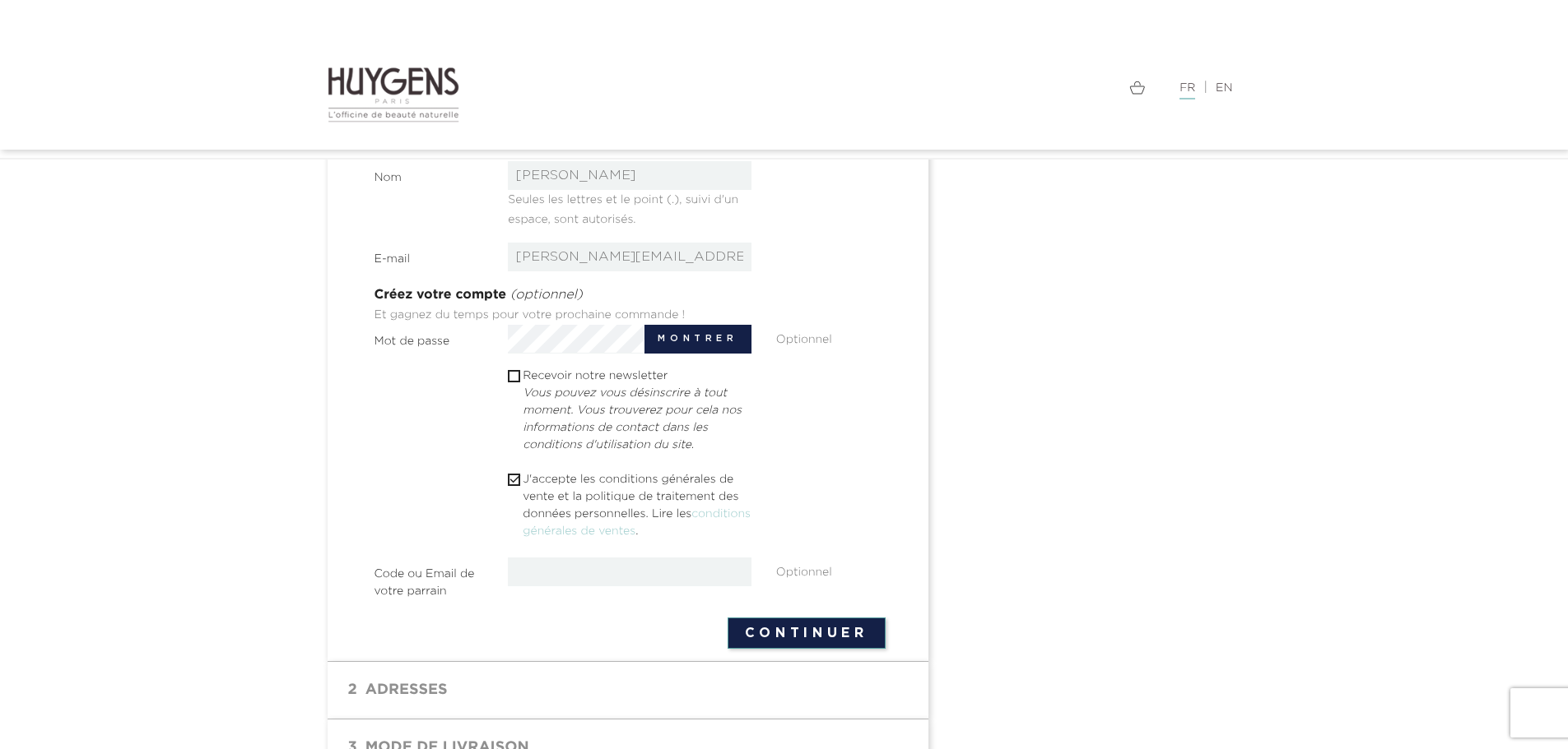
scroll to position [411, 0]
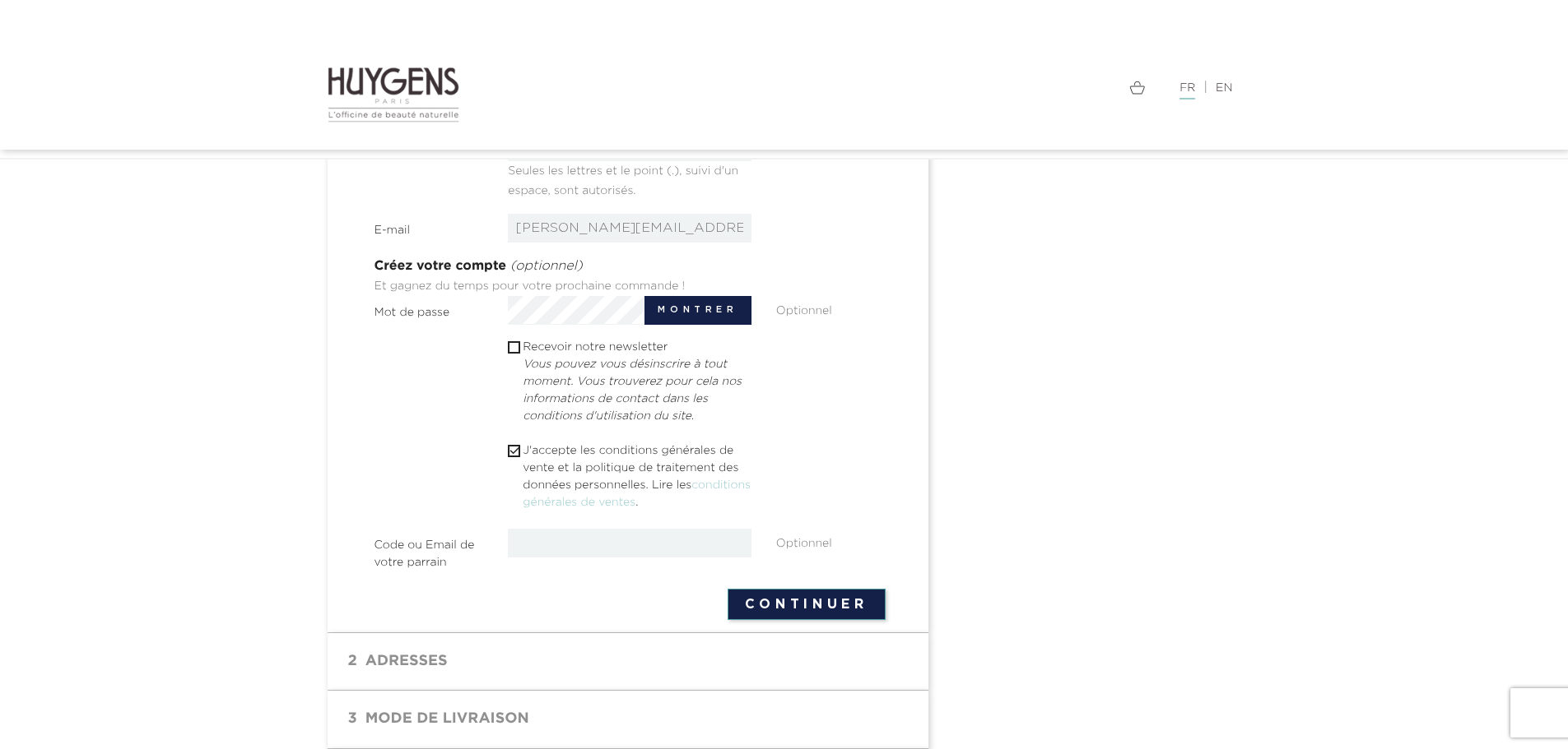
click at [767, 601] on button "Continuer" at bounding box center [806, 604] width 158 height 31
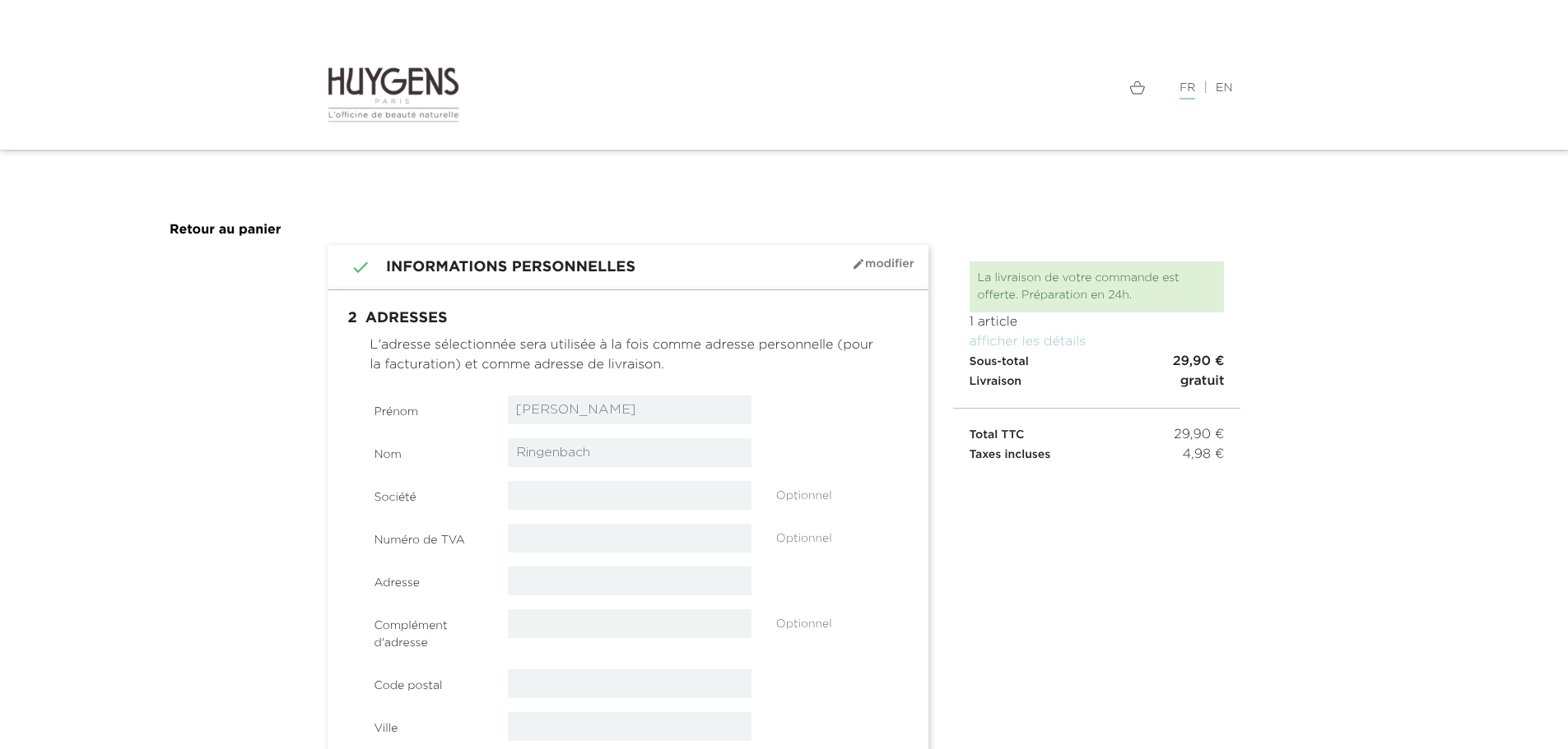
select select "8"
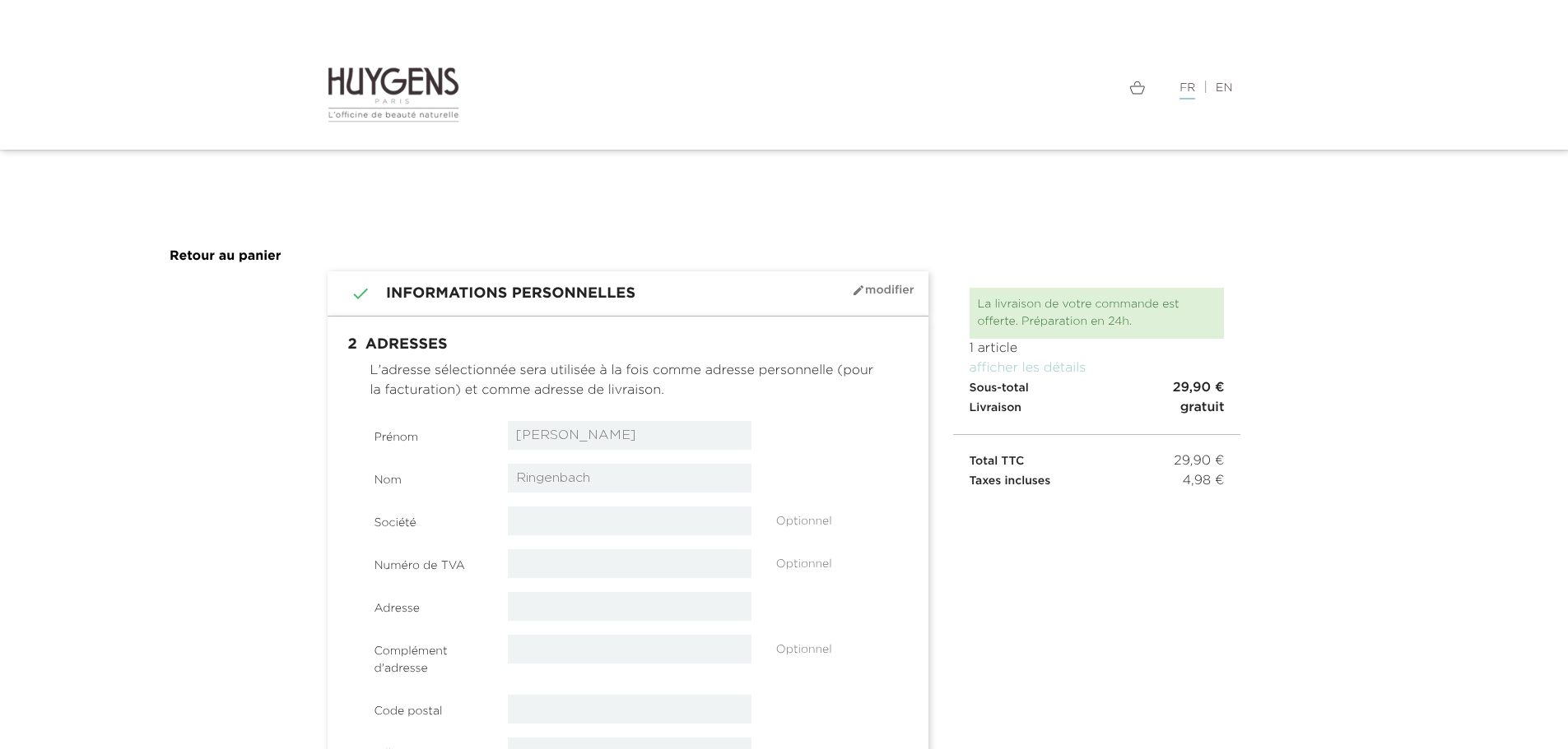
click at [554, 613] on input "text" at bounding box center [630, 607] width 243 height 29
type input "12 rue des Bleuets"
click at [563, 710] on input "text" at bounding box center [630, 709] width 243 height 29
type input "54150"
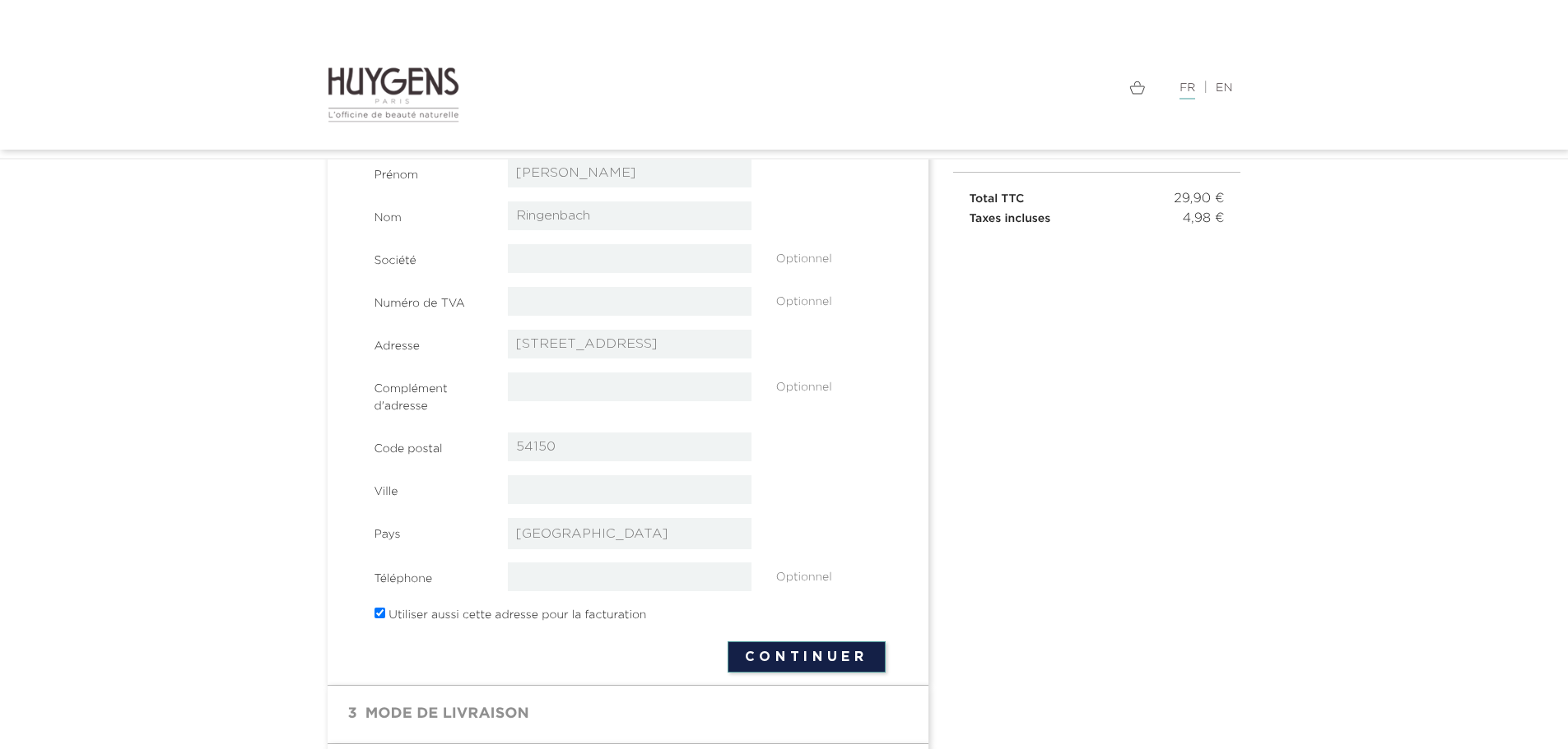
scroll to position [329, 0]
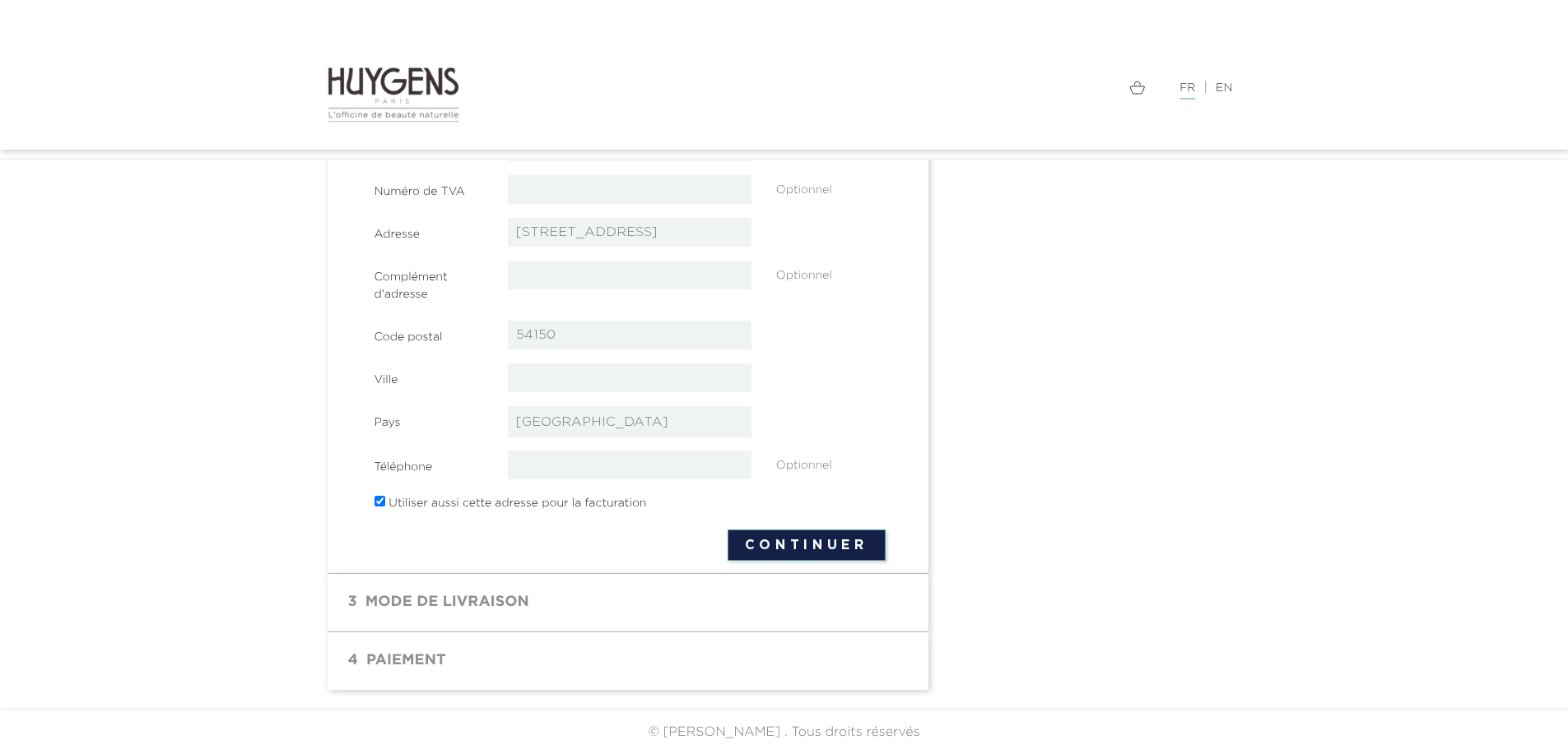
click at [541, 379] on input "text" at bounding box center [630, 378] width 243 height 29
type input "Avril"
click at [571, 428] on select "-- veuillez choisir -- Afghanistan Afrique Du Sud Albanie Algérie Allemagne And…" at bounding box center [630, 422] width 243 height 31
click at [508, 406] on select "-- veuillez choisir -- Afghanistan Afrique Du Sud Albanie Algérie Allemagne And…" at bounding box center [630, 422] width 243 height 31
click at [565, 464] on input "tel" at bounding box center [630, 465] width 243 height 29
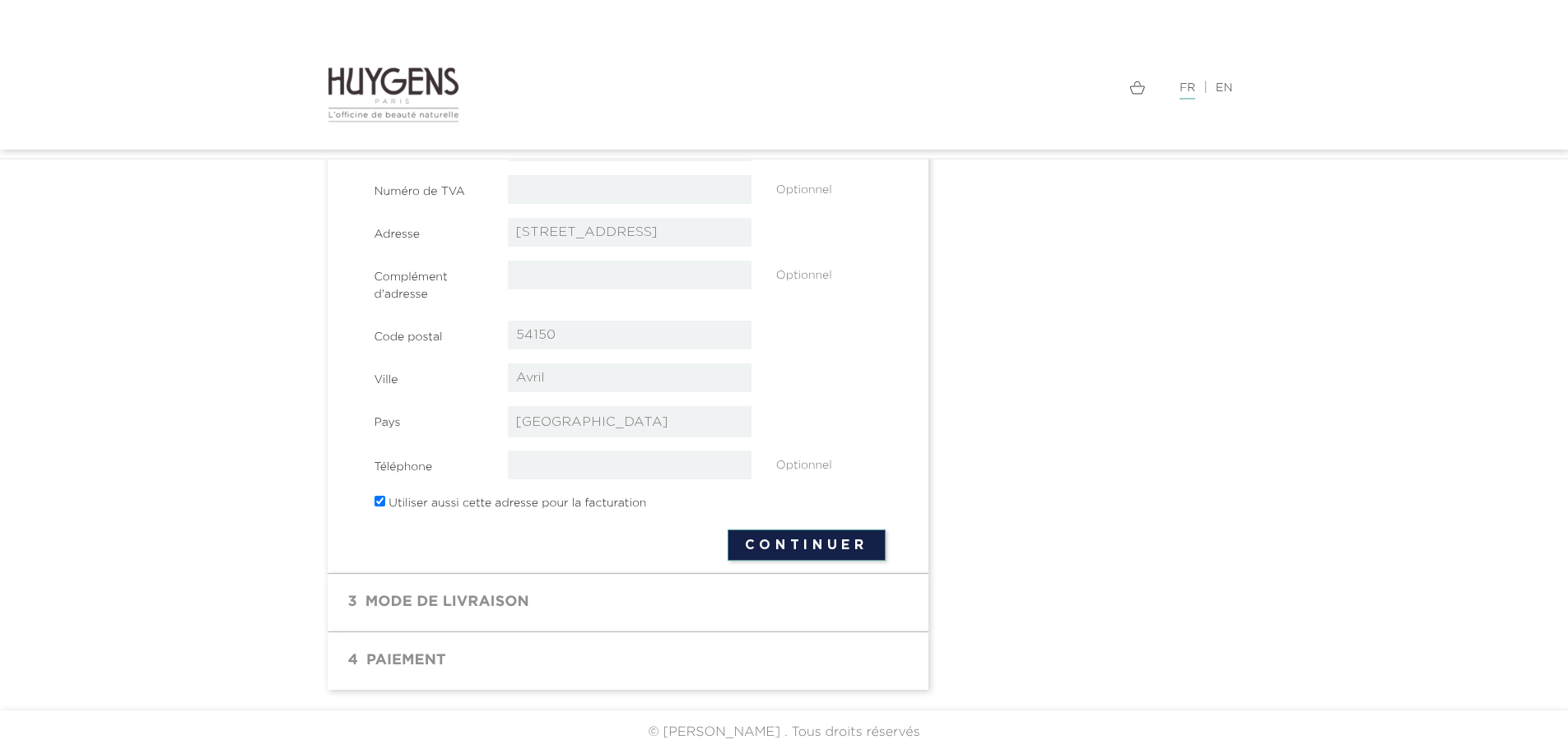
type input "06 74 98 64 84"
click at [783, 548] on button "Continuer" at bounding box center [806, 545] width 158 height 31
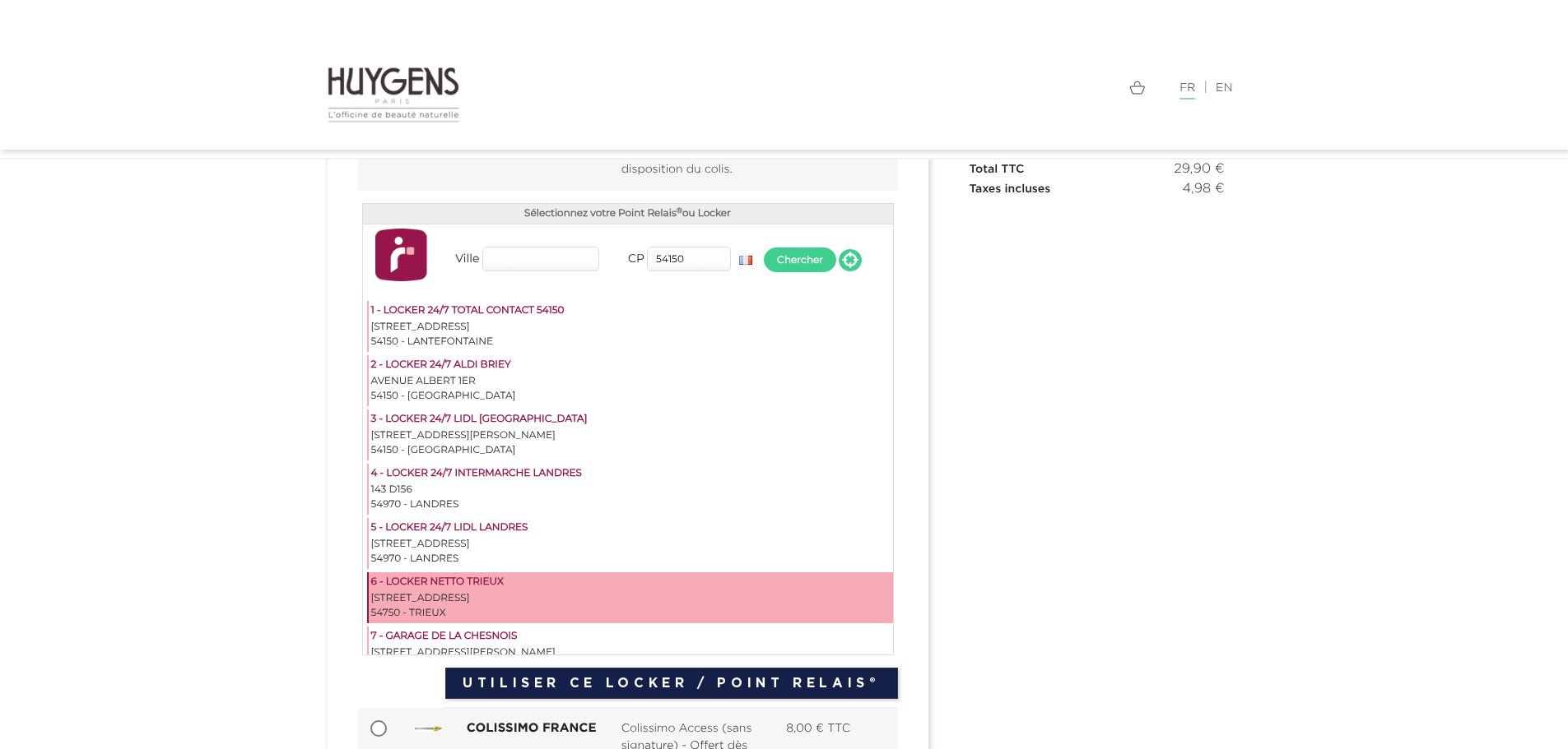
click at [451, 595] on div "70 AVENUE DE LA LIBERATION" at bounding box center [630, 598] width 519 height 14
click at [635, 680] on button "Utiliser ce Locker / Point Relais®" at bounding box center [671, 683] width 452 height 31
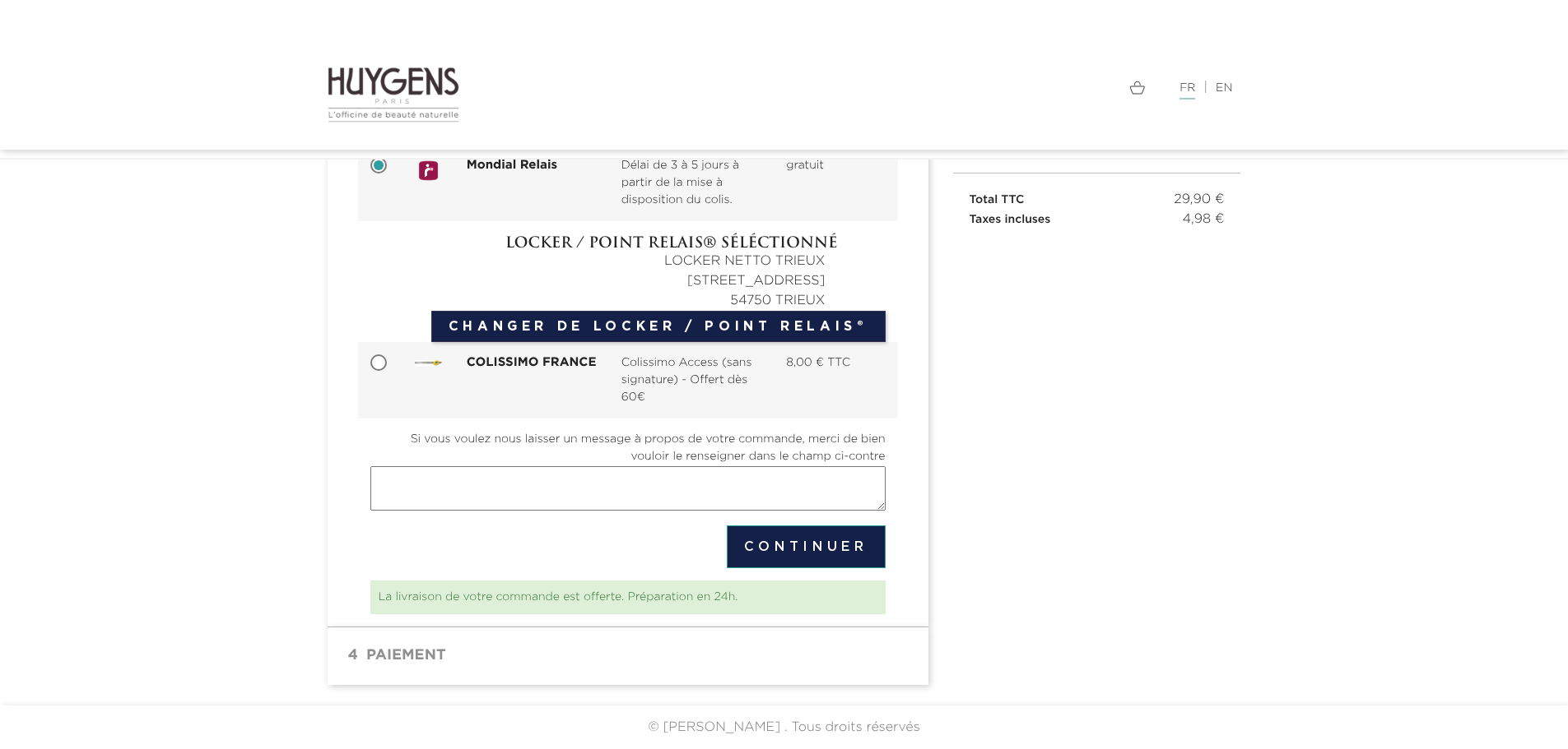
click at [781, 544] on button "Continuer" at bounding box center [806, 547] width 158 height 42
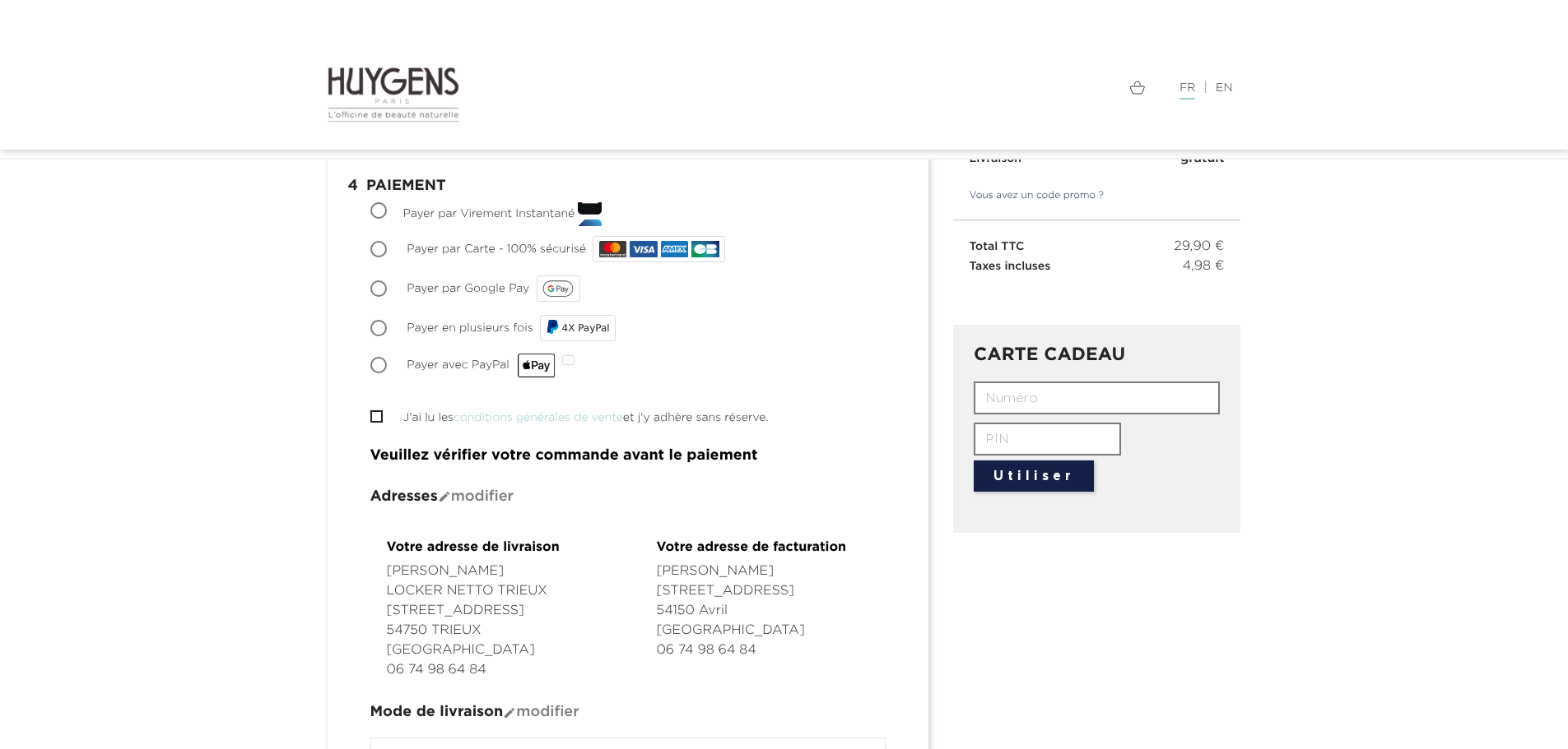
scroll to position [164, 0]
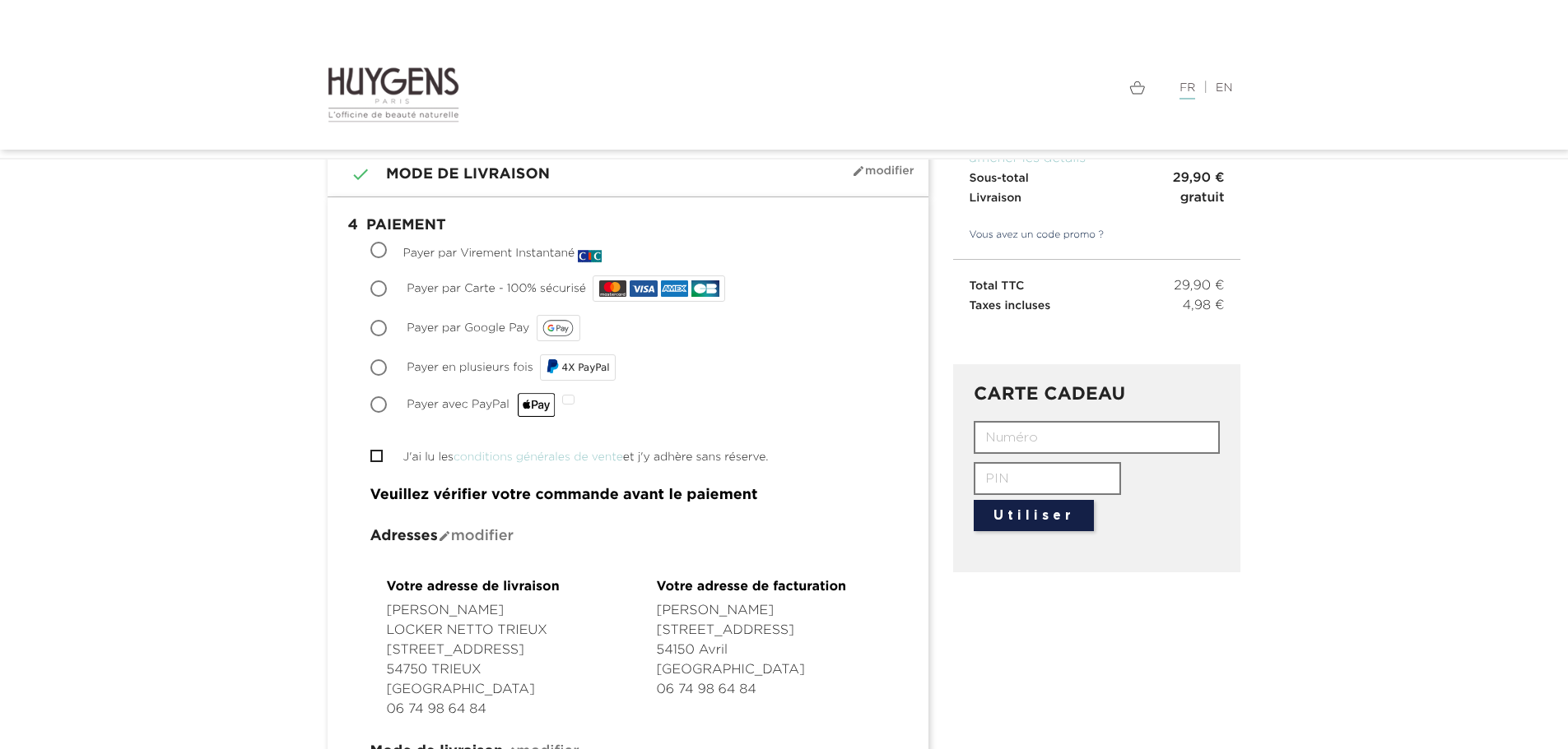
click at [430, 290] on span "Payer par Carte - 100% sécurisé" at bounding box center [496, 289] width 180 height 12
click at [388, 290] on input "Payer par Carte - 100% sécurisé" at bounding box center [379, 290] width 16 height 16
radio input "true"
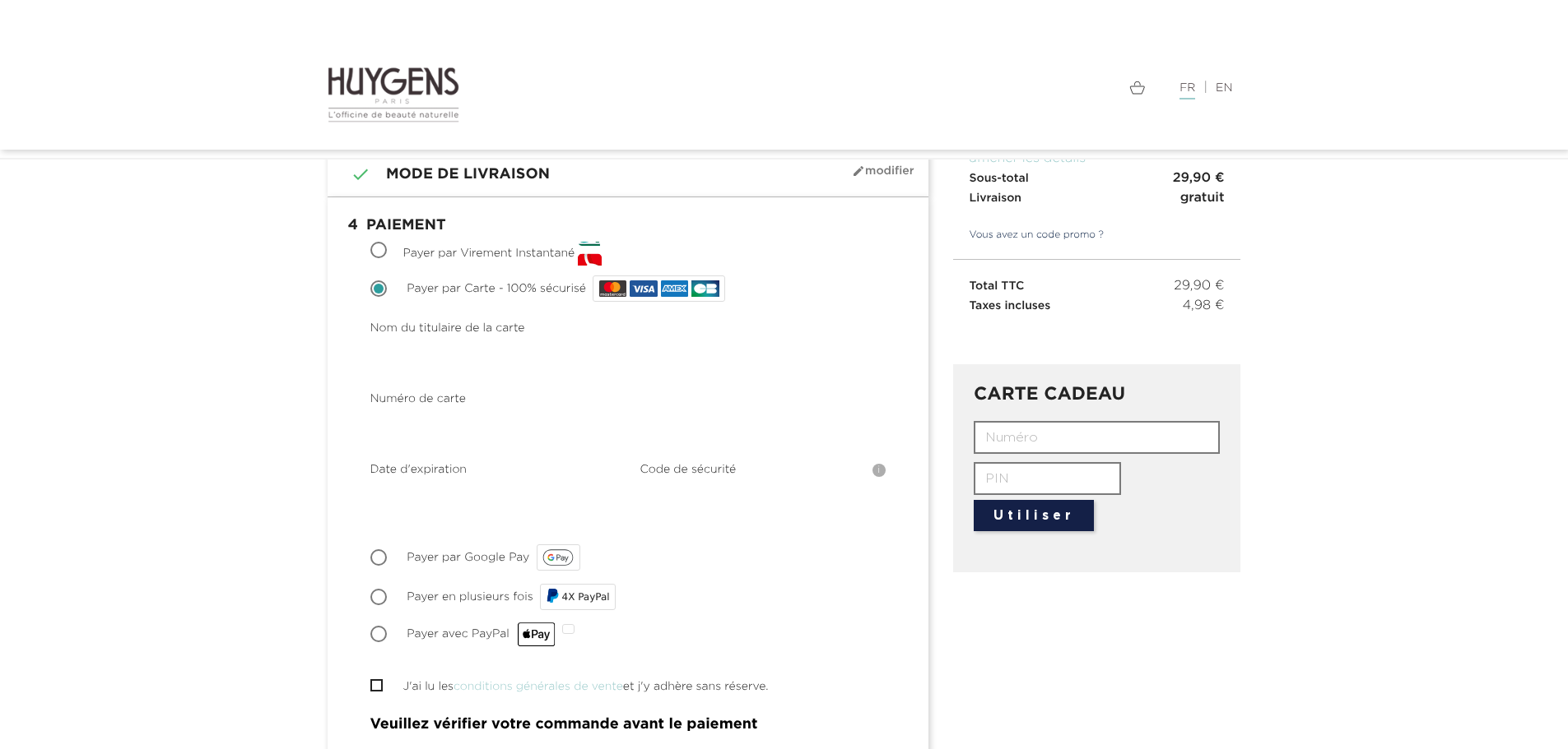
scroll to position [247, 0]
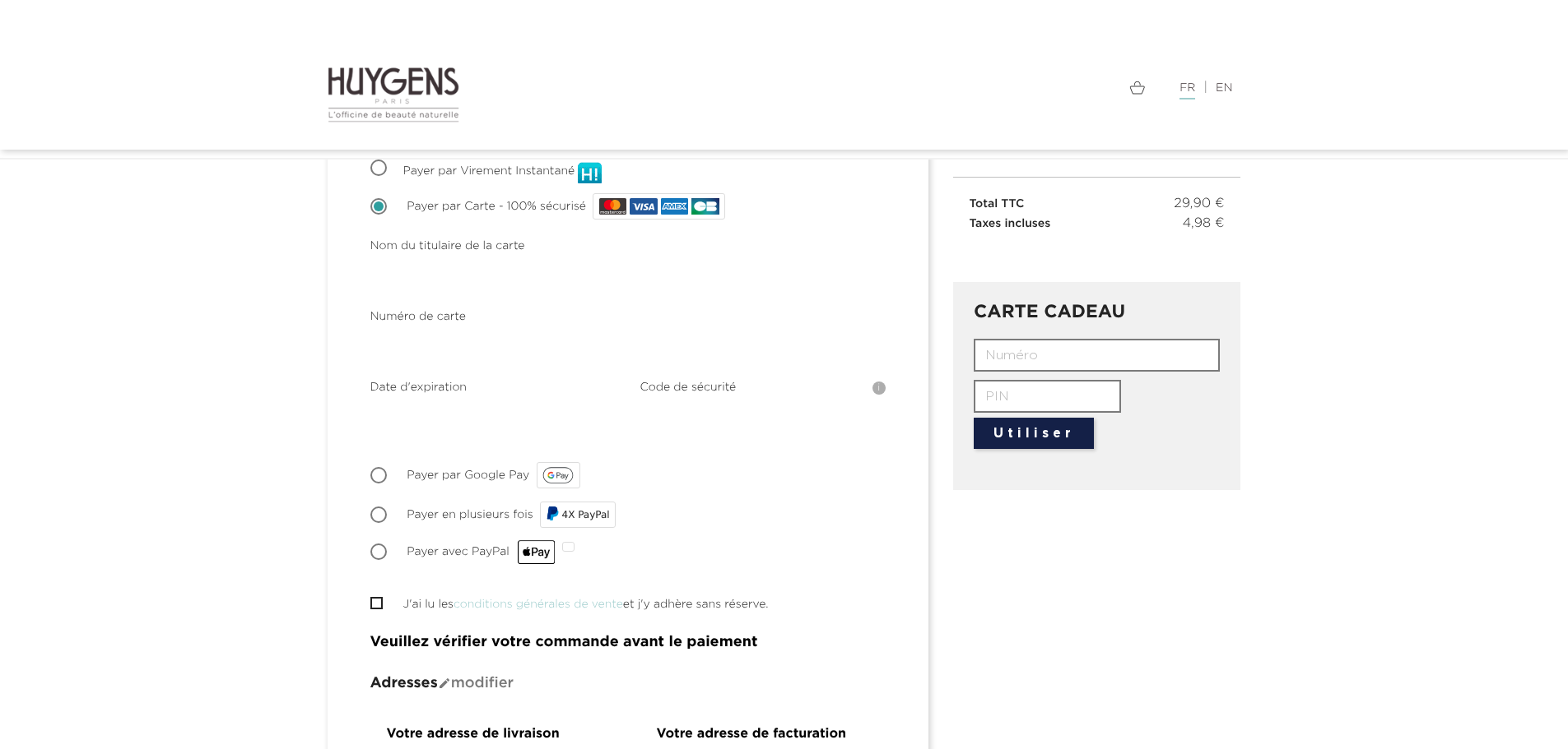
click at [374, 602] on input "J'ai lu les conditions générales de vente et j'y adhère sans réserve." at bounding box center [376, 603] width 11 height 11
checkbox input "true"
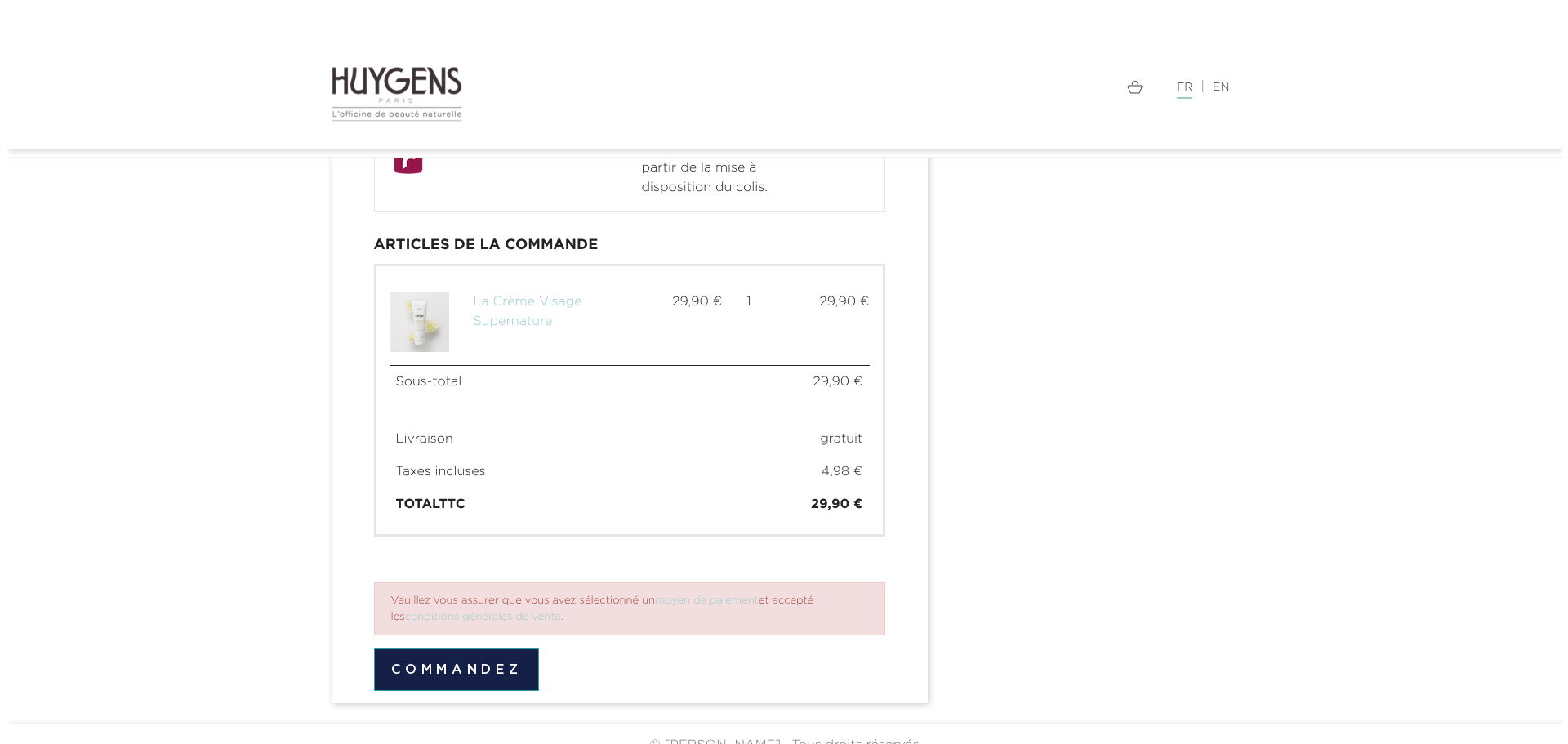
scroll to position [1059, 0]
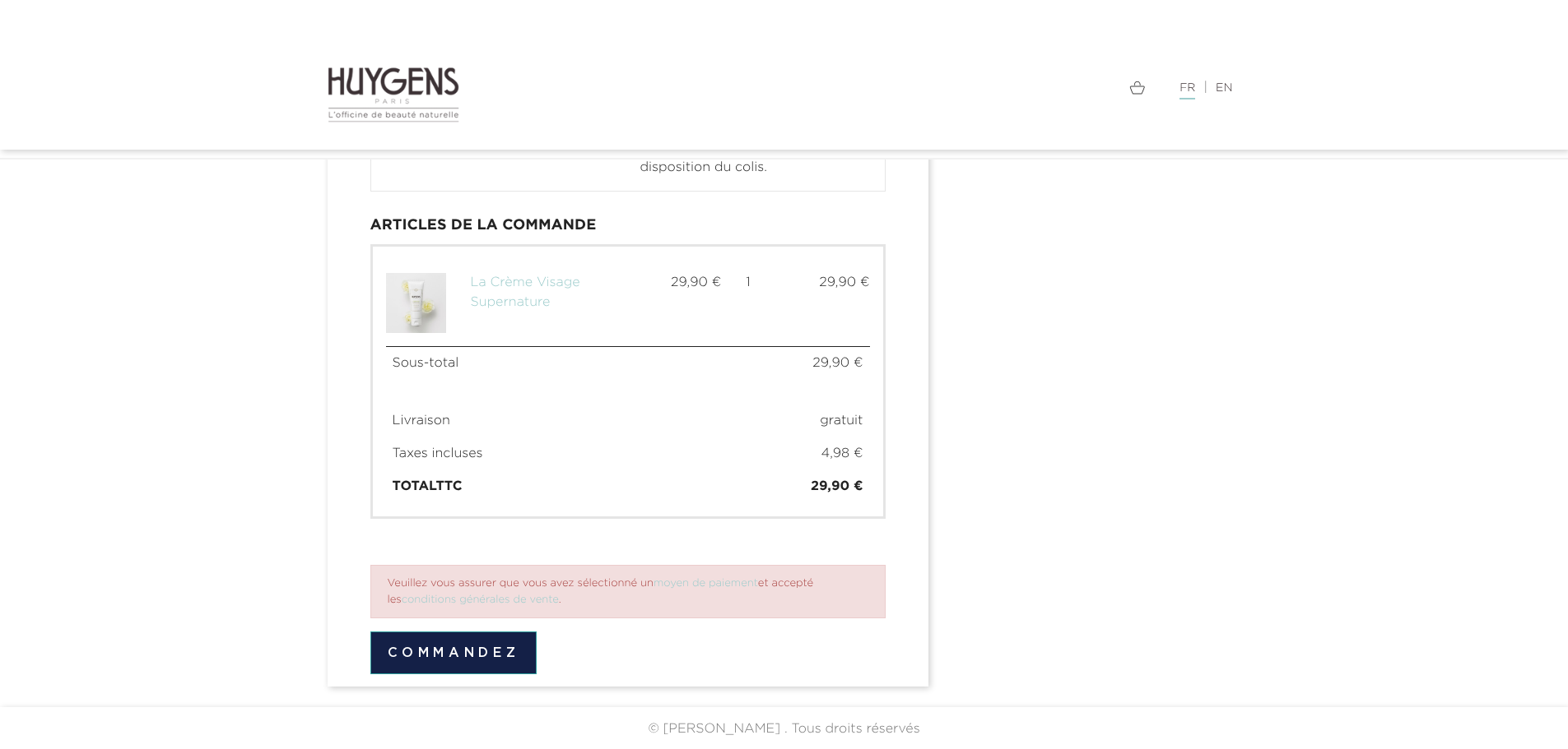
click at [494, 648] on button "Commandez" at bounding box center [454, 653] width 167 height 42
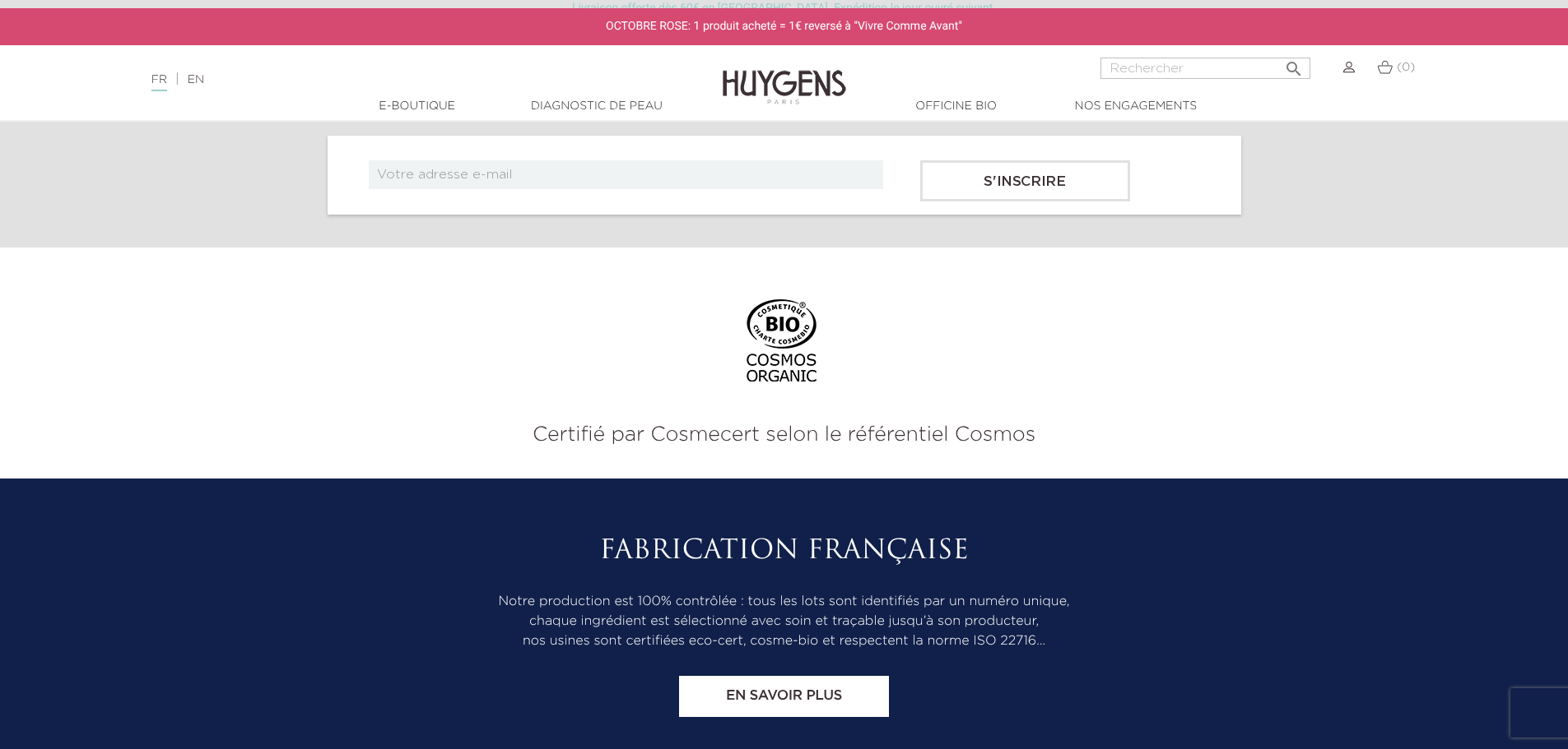
scroll to position [2139, 0]
